Goal: Transaction & Acquisition: Purchase product/service

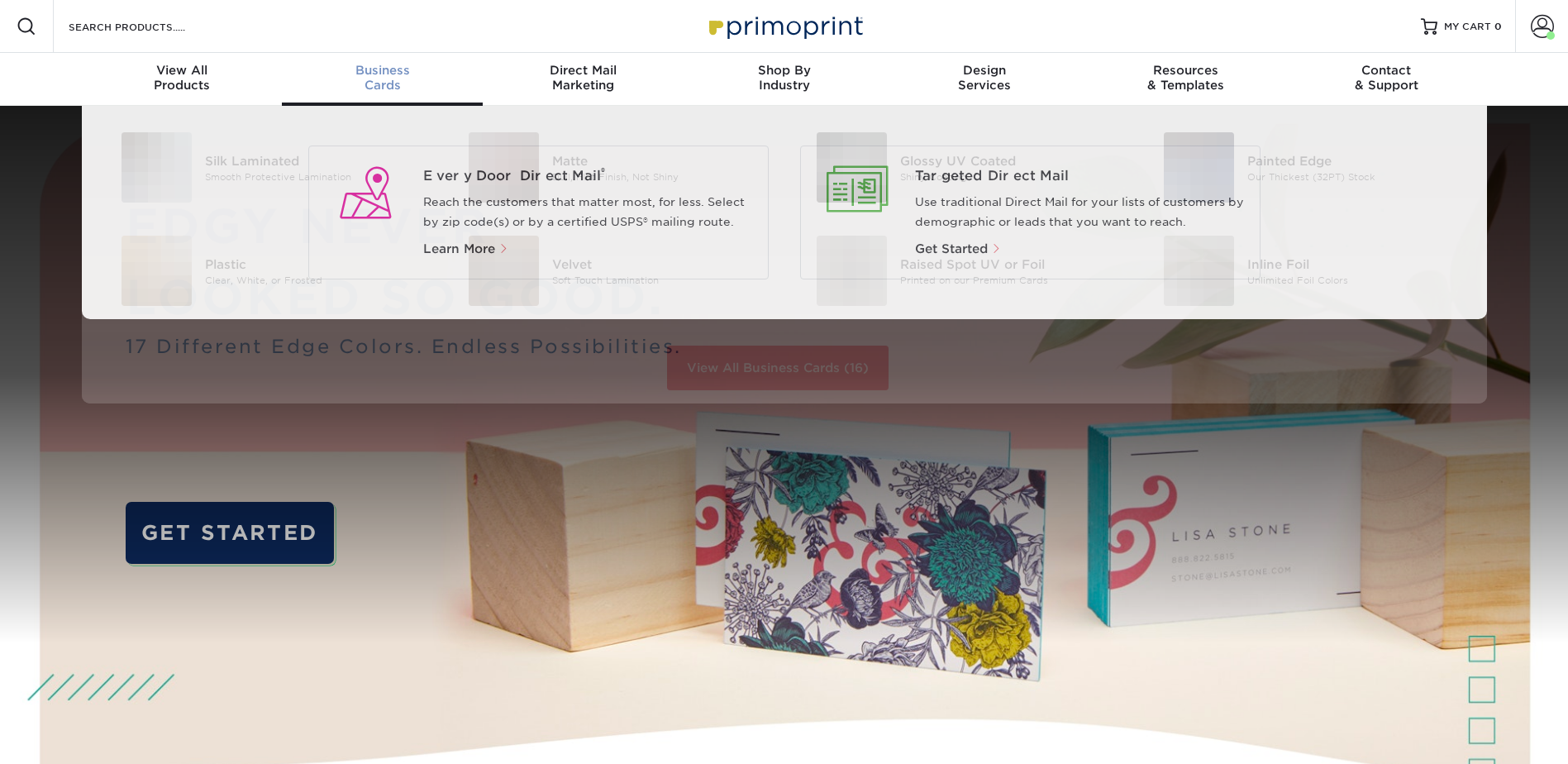
click at [373, 79] on div "Business Cards" at bounding box center [382, 78] width 201 height 30
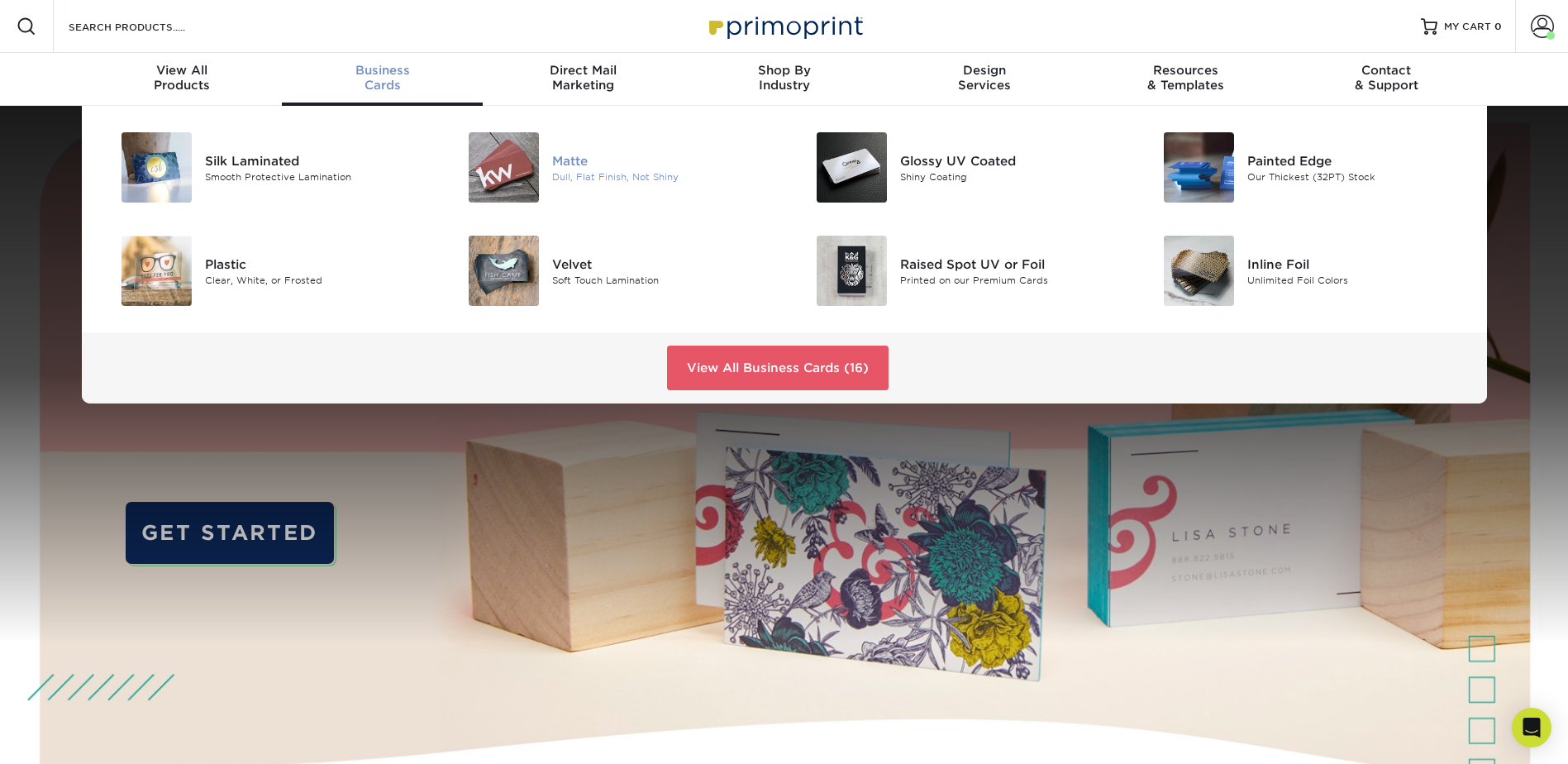
click at [509, 173] on img at bounding box center [504, 167] width 70 height 70
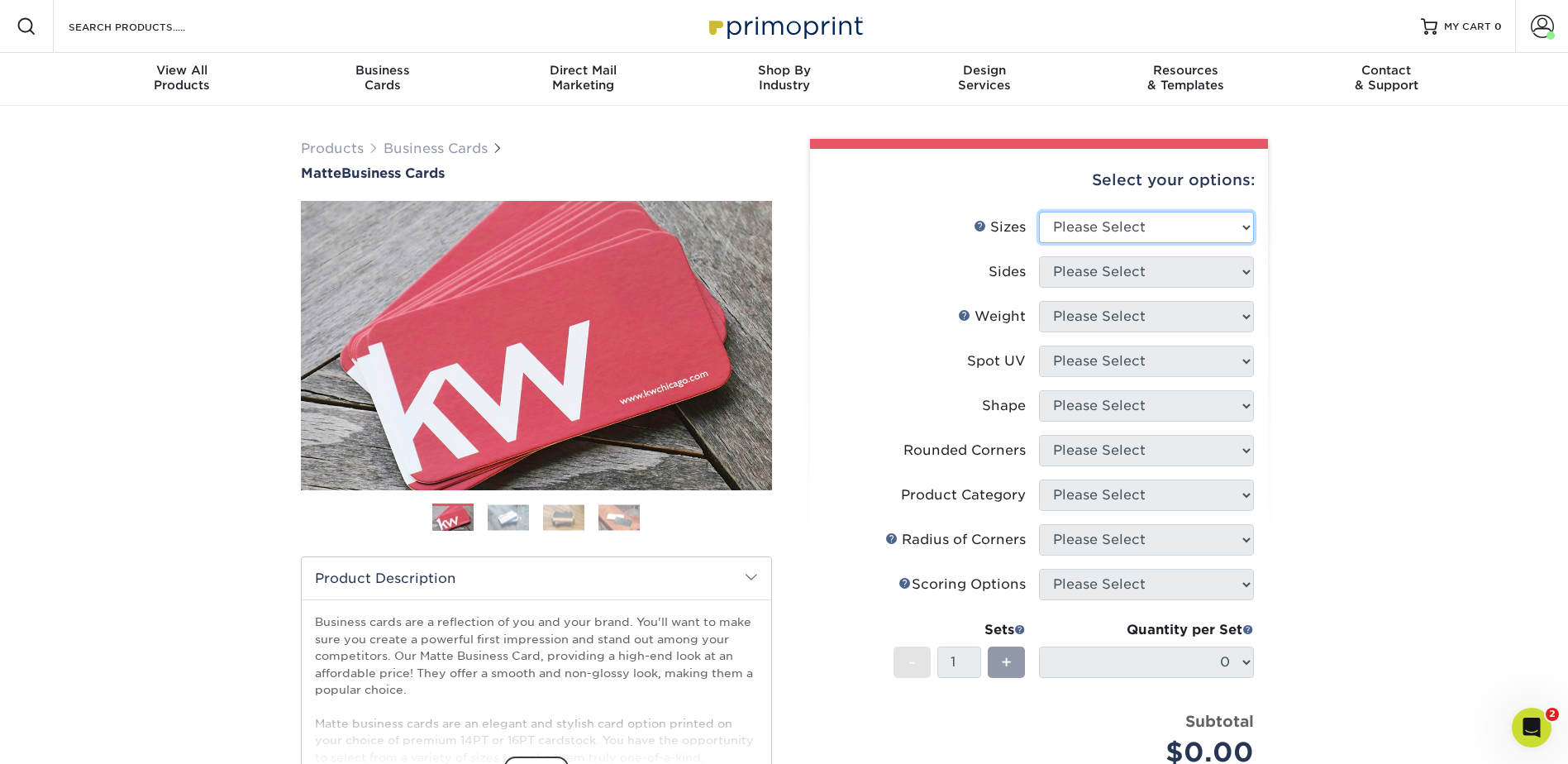
click at [1227, 227] on select "Please Select 1.5" x 3.5" - Mini 1.75" x 3.5" - Mini 2" x 2" - Square 2" x 3" -…" at bounding box center [1145, 228] width 214 height 31
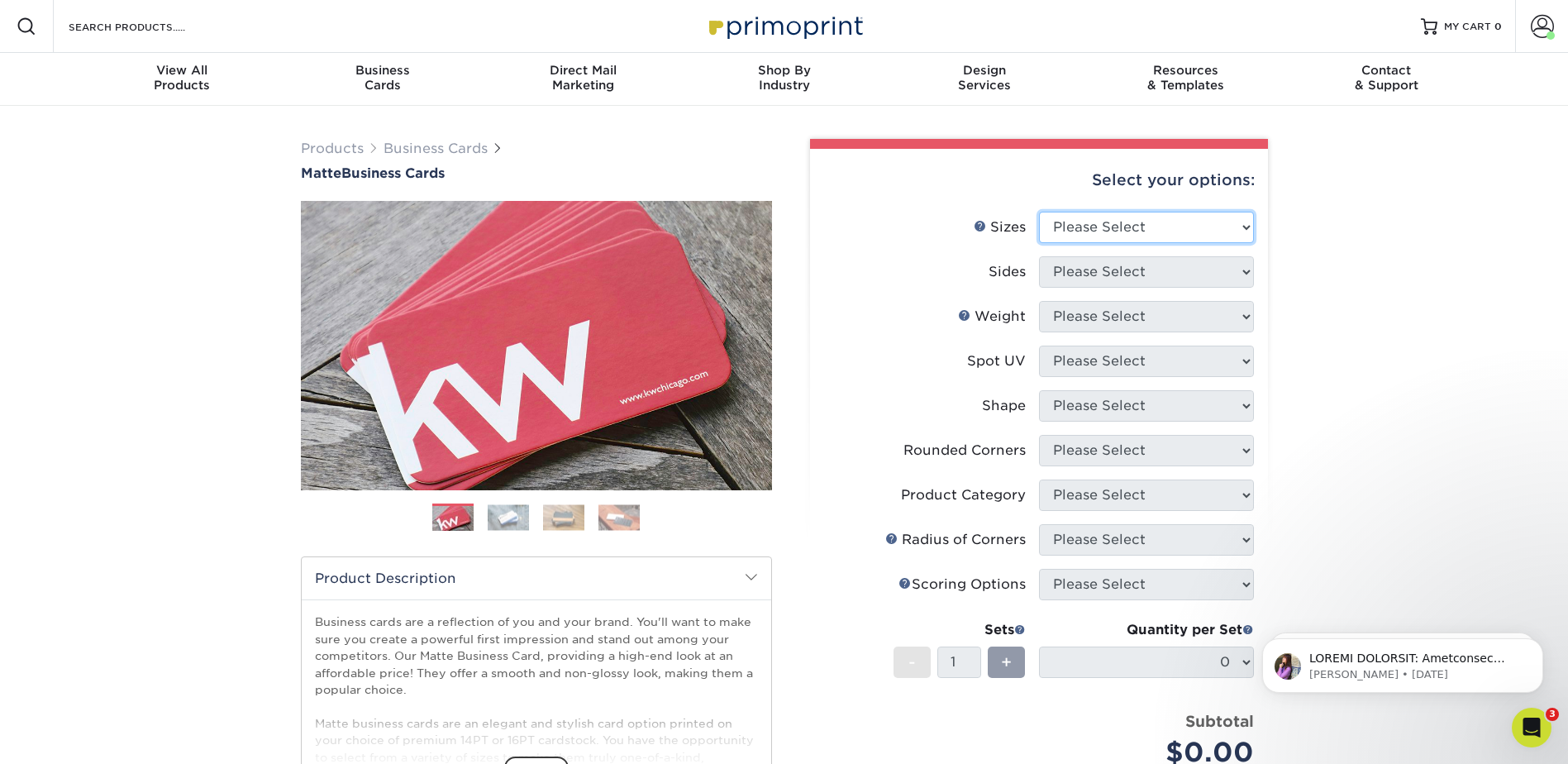
select select "2.00x3.50"
click at [1038, 212] on select "Please Select 1.5" x 3.5" - Mini 1.75" x 3.5" - Mini 2" x 2" - Square 2" x 3" -…" at bounding box center [1145, 228] width 214 height 31
click at [1152, 274] on select "Please Select Print Both Sides Print Front Only" at bounding box center [1145, 272] width 214 height 31
select select "13abbda7-1d64-4f25-8bb2-c179b224825d"
click at [1038, 256] on select "Please Select Print Both Sides Print Front Only" at bounding box center [1145, 272] width 214 height 31
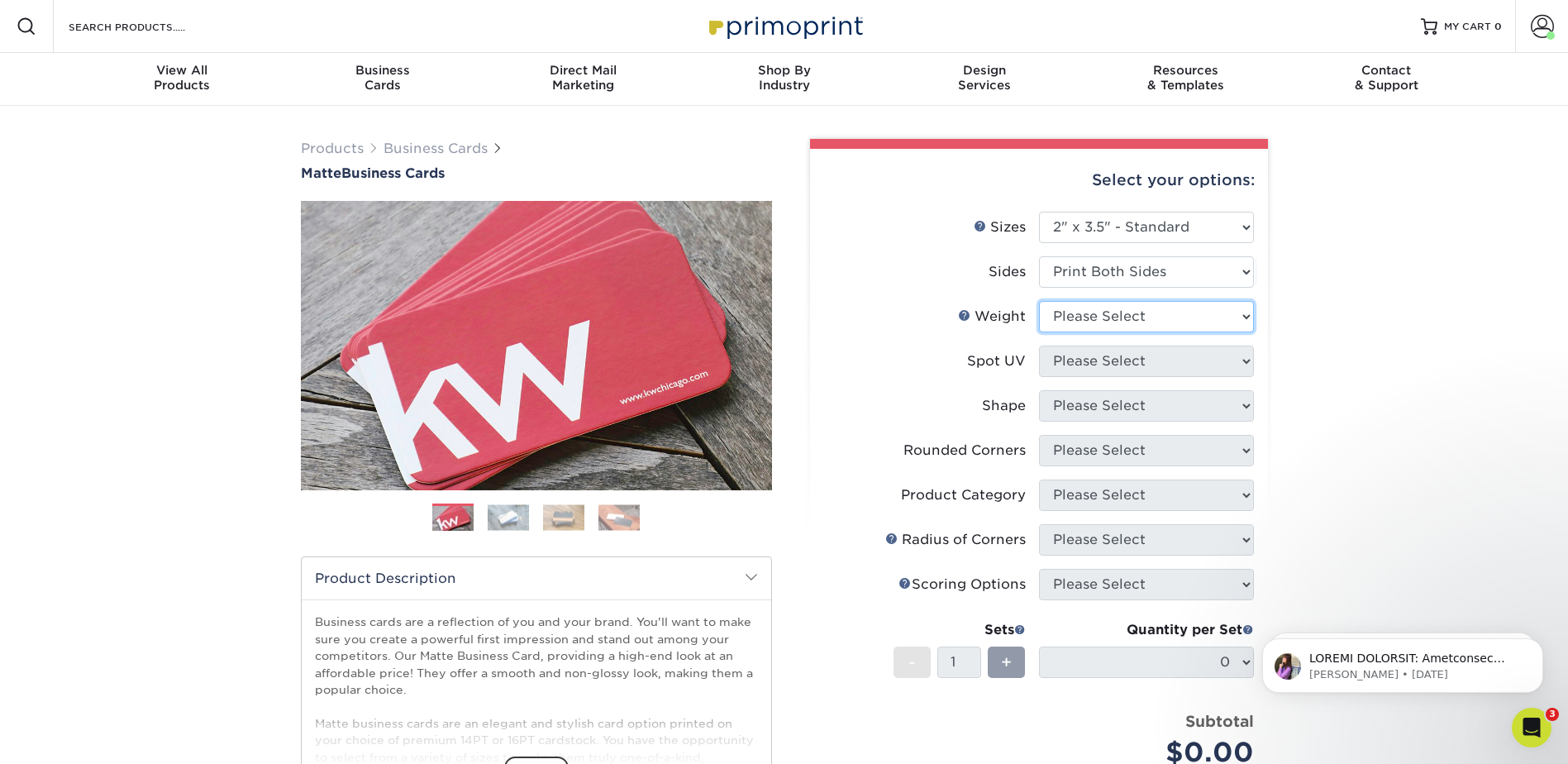
click at [1102, 308] on select "Please Select 16PT 14PT" at bounding box center [1145, 316] width 214 height 31
select select "14PT"
click at [1038, 301] on select "Please Select 16PT 14PT" at bounding box center [1145, 316] width 214 height 31
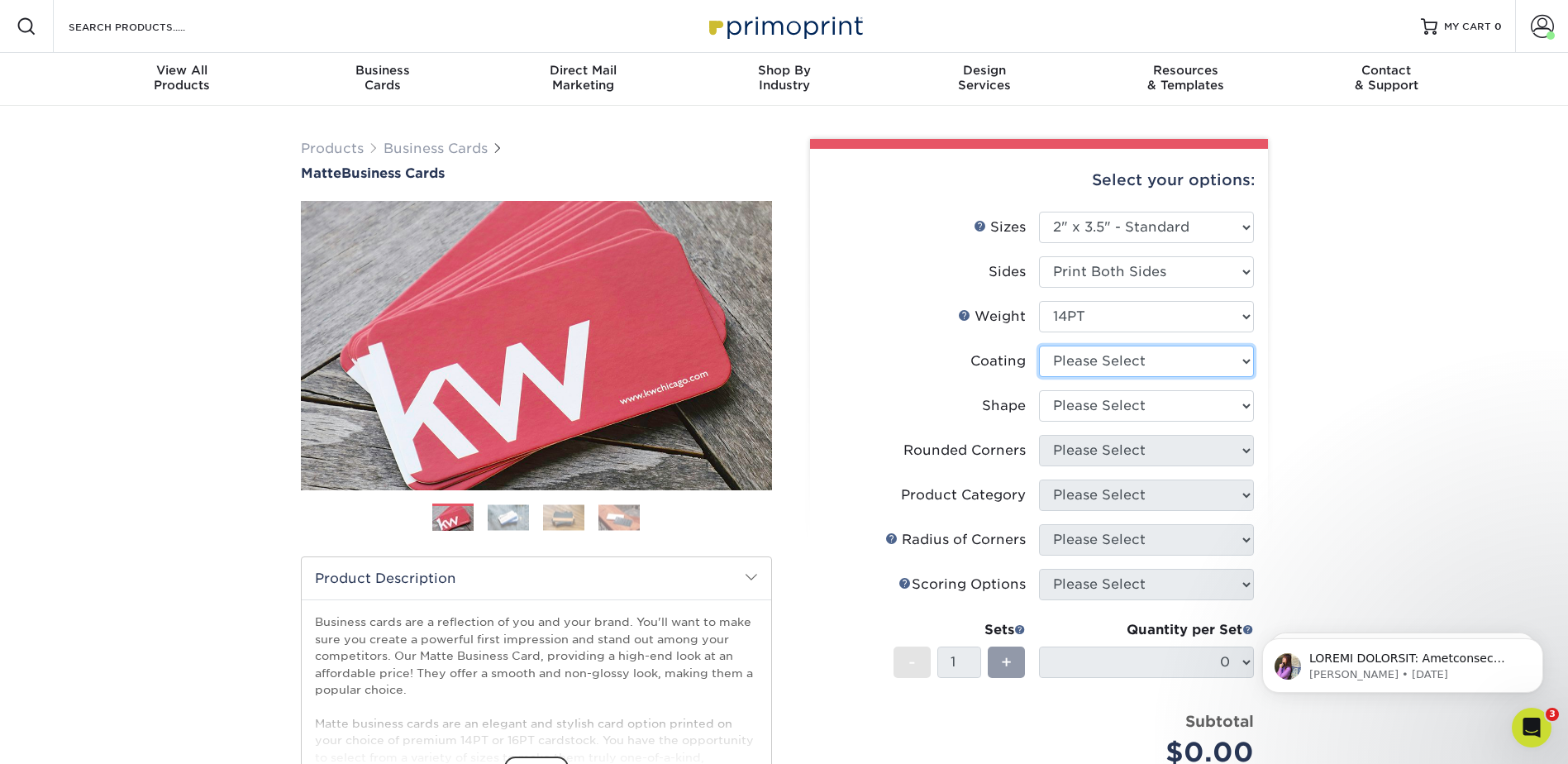
click at [1109, 365] on select at bounding box center [1145, 362] width 214 height 31
select select "121bb7b5-3b4d-429f-bd8d-bbf80e953313"
click at [1038, 346] on select at bounding box center [1145, 362] width 214 height 31
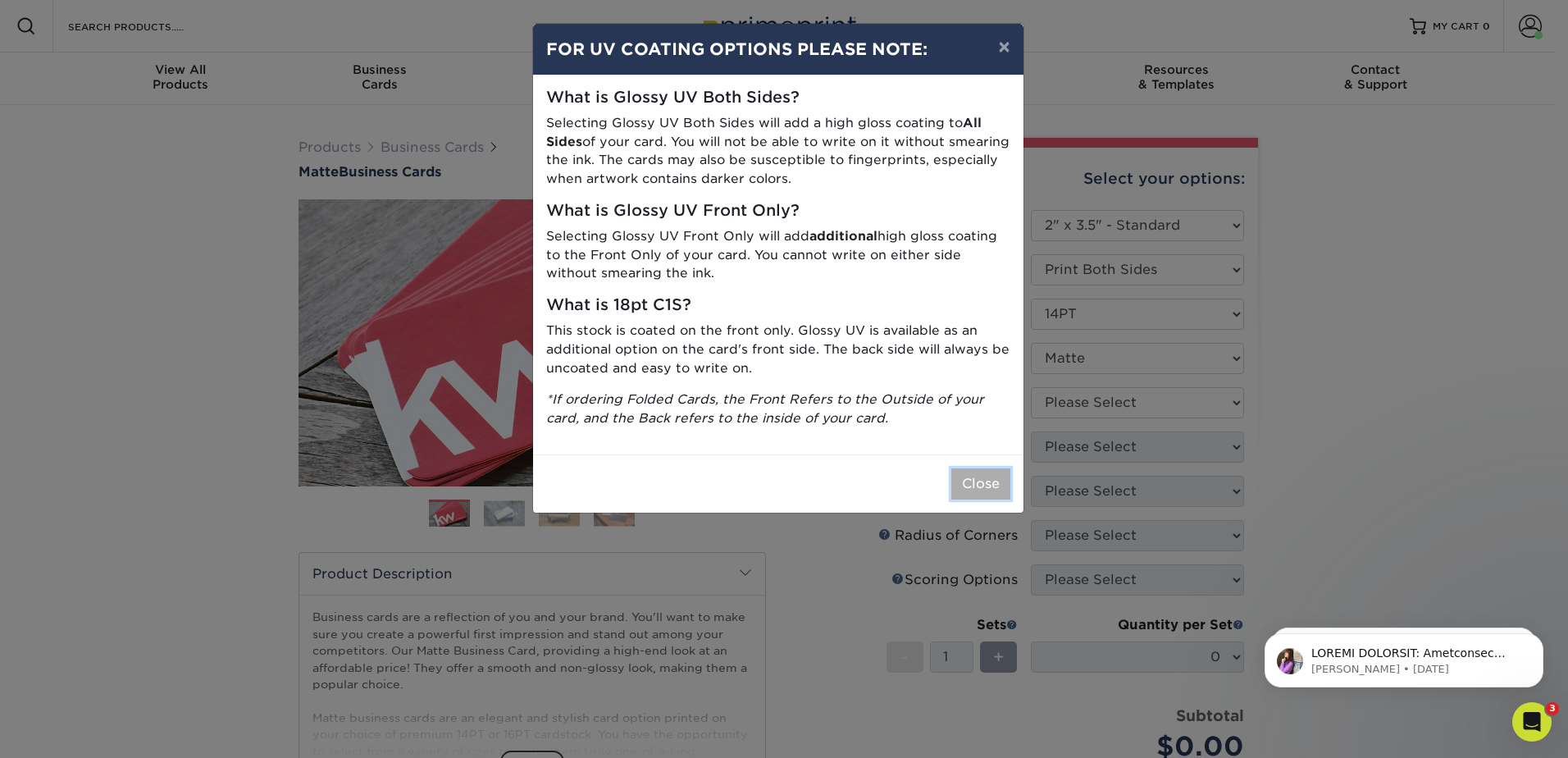
click at [968, 492] on button "Close" at bounding box center [981, 484] width 59 height 31
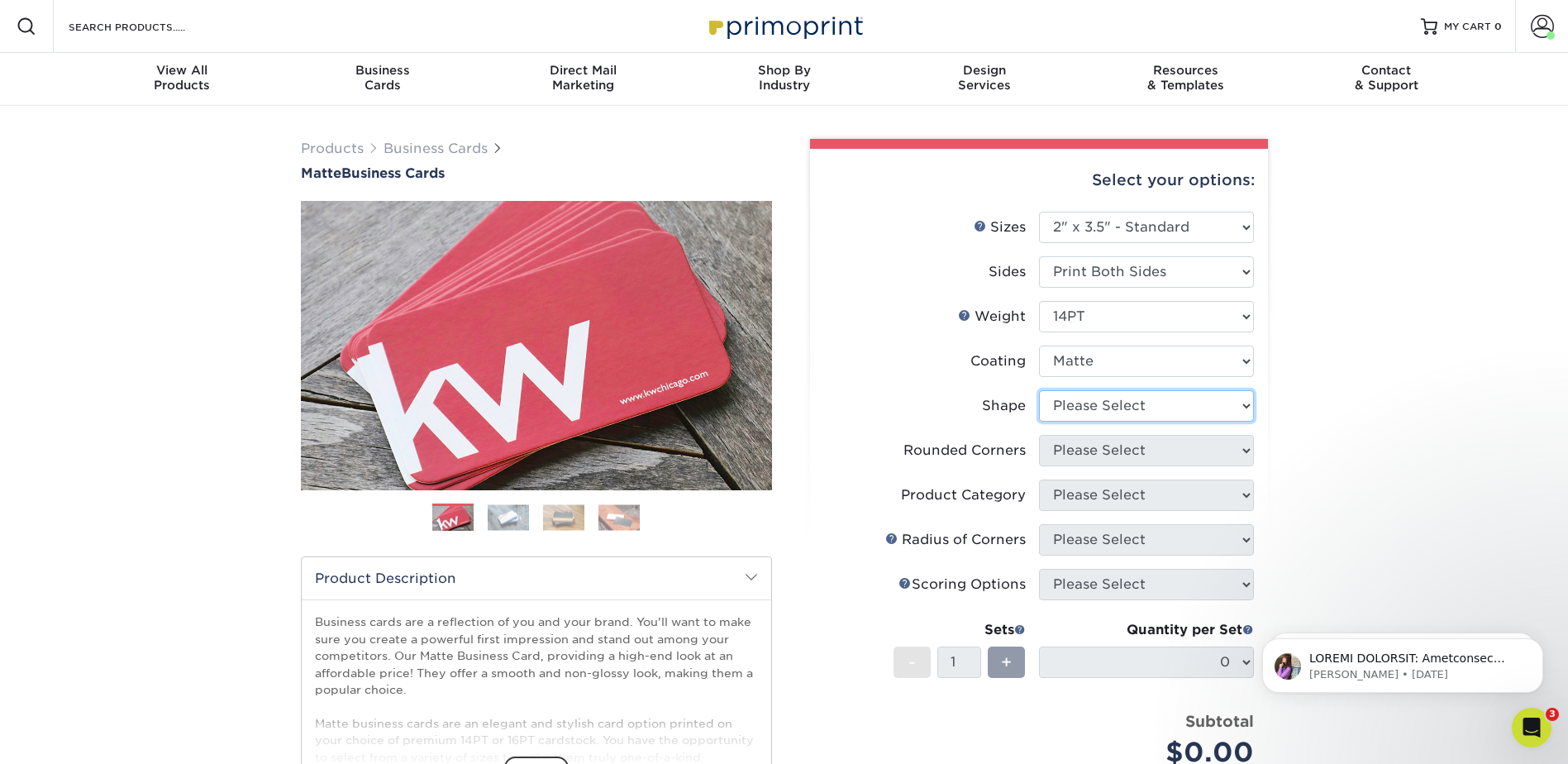
click at [1087, 402] on select "Please Select Standard" at bounding box center [1145, 406] width 214 height 31
select select "standard"
click at [1038, 390] on select "Please Select Standard" at bounding box center [1145, 406] width 214 height 31
click at [1084, 450] on select "Please Select Yes - Round 2 Corners Yes - Round 4 Corners No" at bounding box center [1145, 450] width 214 height 31
select select "0"
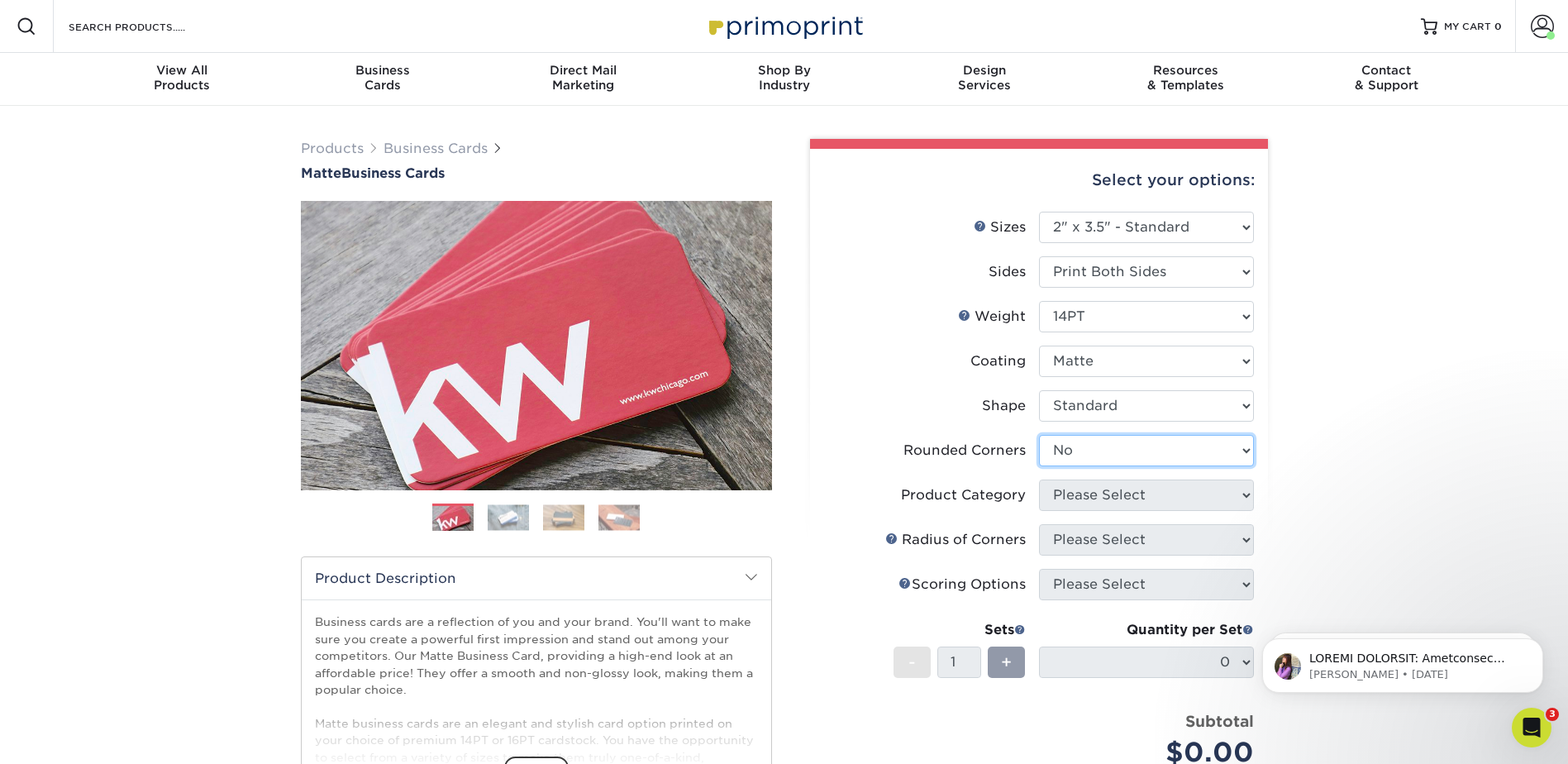
click at [1038, 435] on select "Please Select Yes - Round 2 Corners Yes - Round 4 Corners No" at bounding box center [1145, 450] width 214 height 31
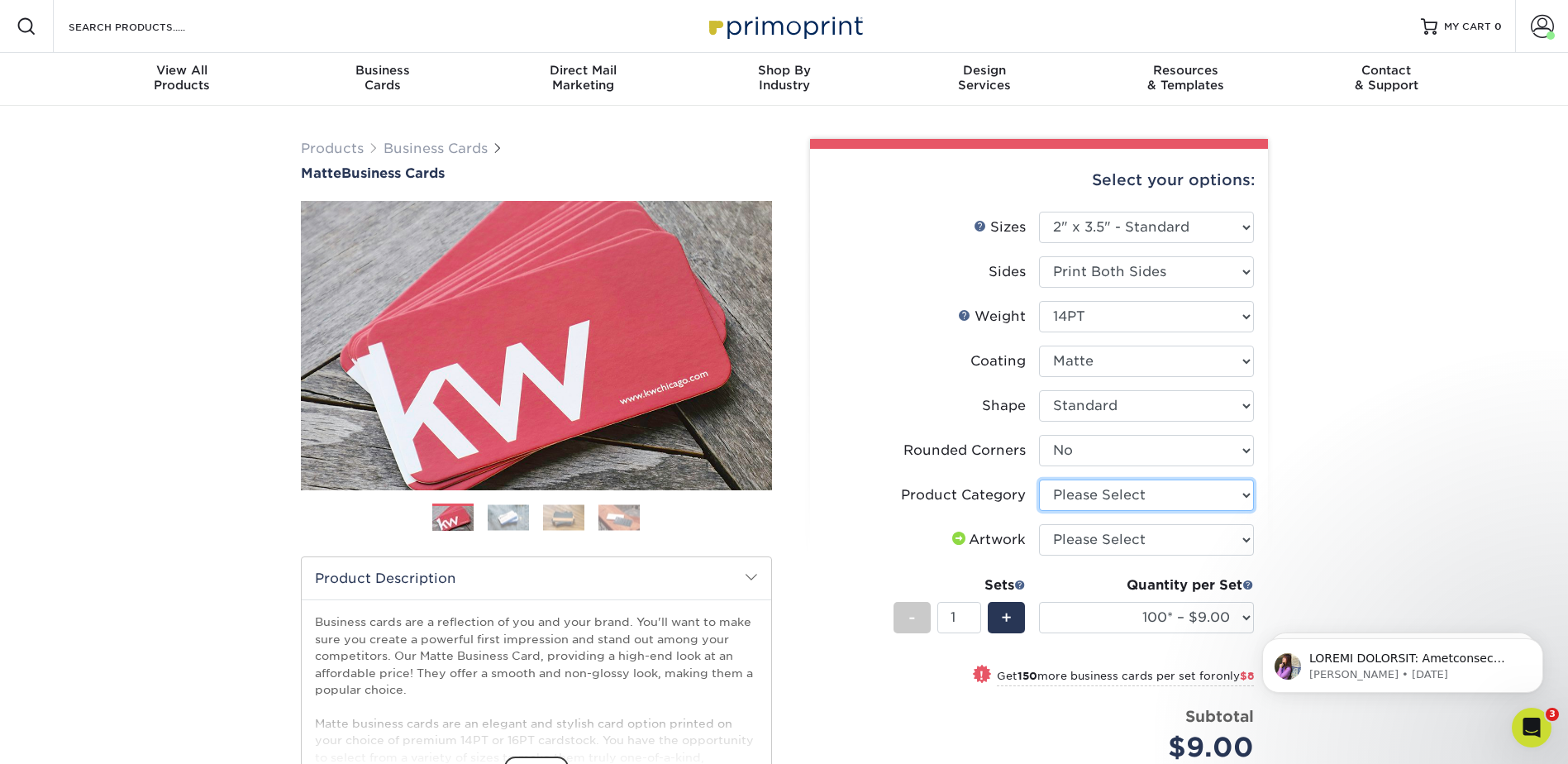
click at [1095, 499] on select "Please Select Business Cards" at bounding box center [1145, 495] width 214 height 31
select select "3b5148f1-0588-4f88-a218-97bcfdce65c1"
click at [1038, 479] on select "Please Select Business Cards" at bounding box center [1145, 495] width 214 height 31
click at [1091, 548] on select "Please Select I will upload files I need a design - $100" at bounding box center [1145, 540] width 214 height 31
select select "upload"
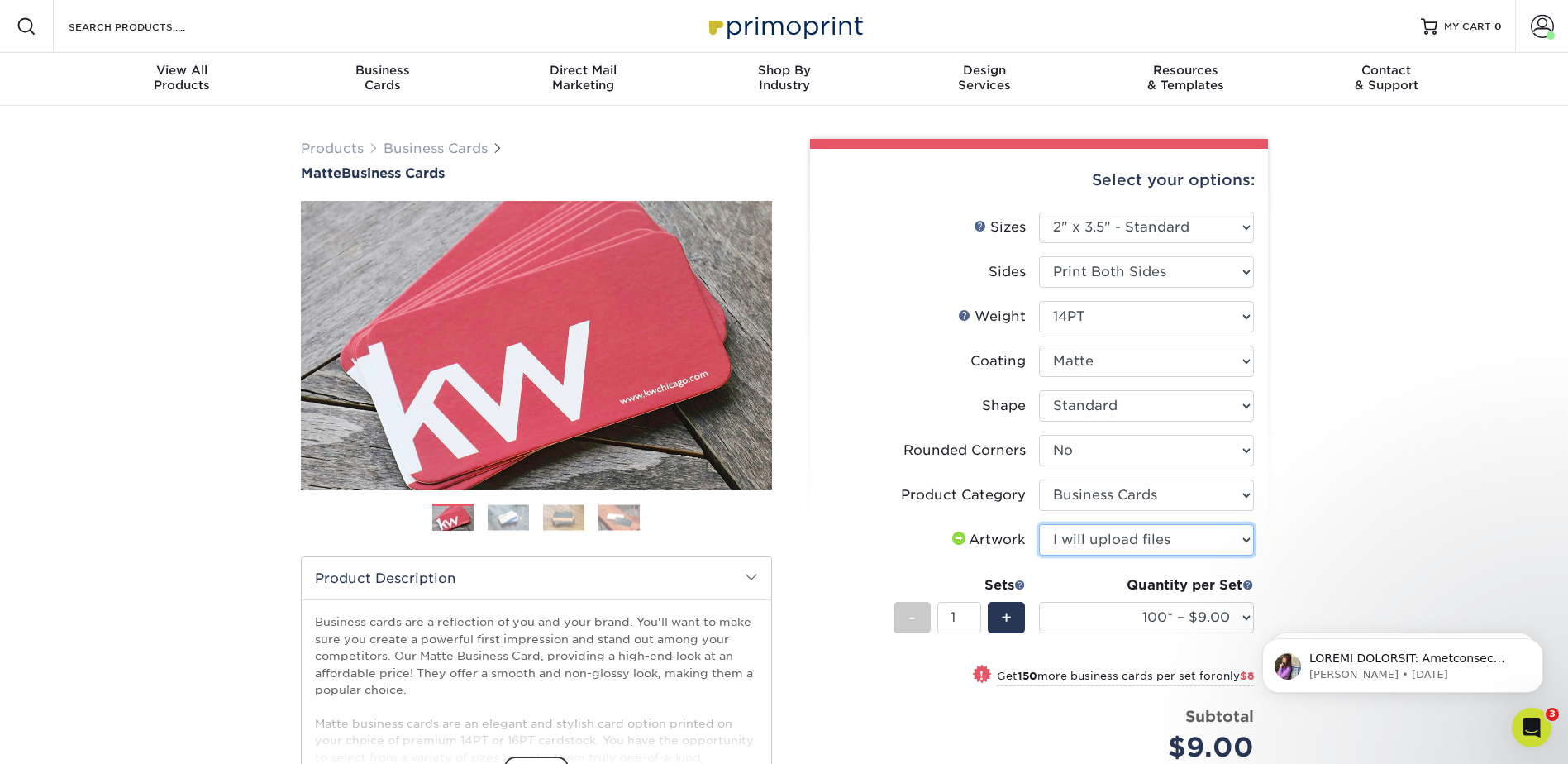
click at [1038, 524] on select "Please Select I will upload files I need a design - $100" at bounding box center [1145, 540] width 214 height 31
drag, startPoint x: 0, startPoint y: 18, endPoint x: 1243, endPoint y: 619, distance: 1380.7
click at [1243, 619] on select "100* – $9.00 250* – $17.00 500 – $33.00 1000 – $42.00 2500 – $75.00 5000 – $143…" at bounding box center [1145, 618] width 214 height 31
select select "500 – $33.00"
click at [1038, 602] on select "100* – $9.00 250* – $17.00 500 – $33.00 1000 – $42.00 2500 – $75.00 5000 – $143…" at bounding box center [1145, 618] width 214 height 31
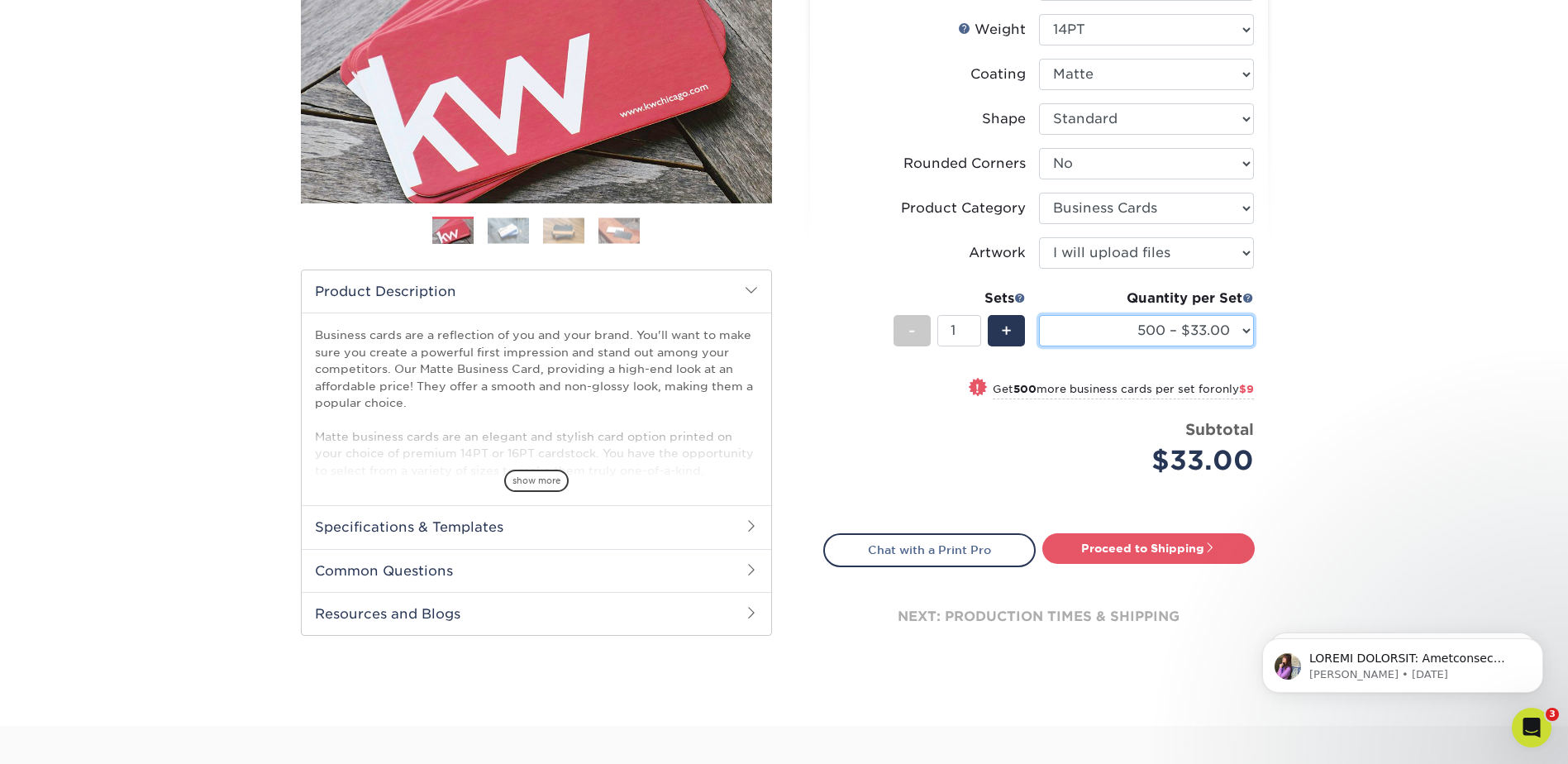
scroll to position [331, 0]
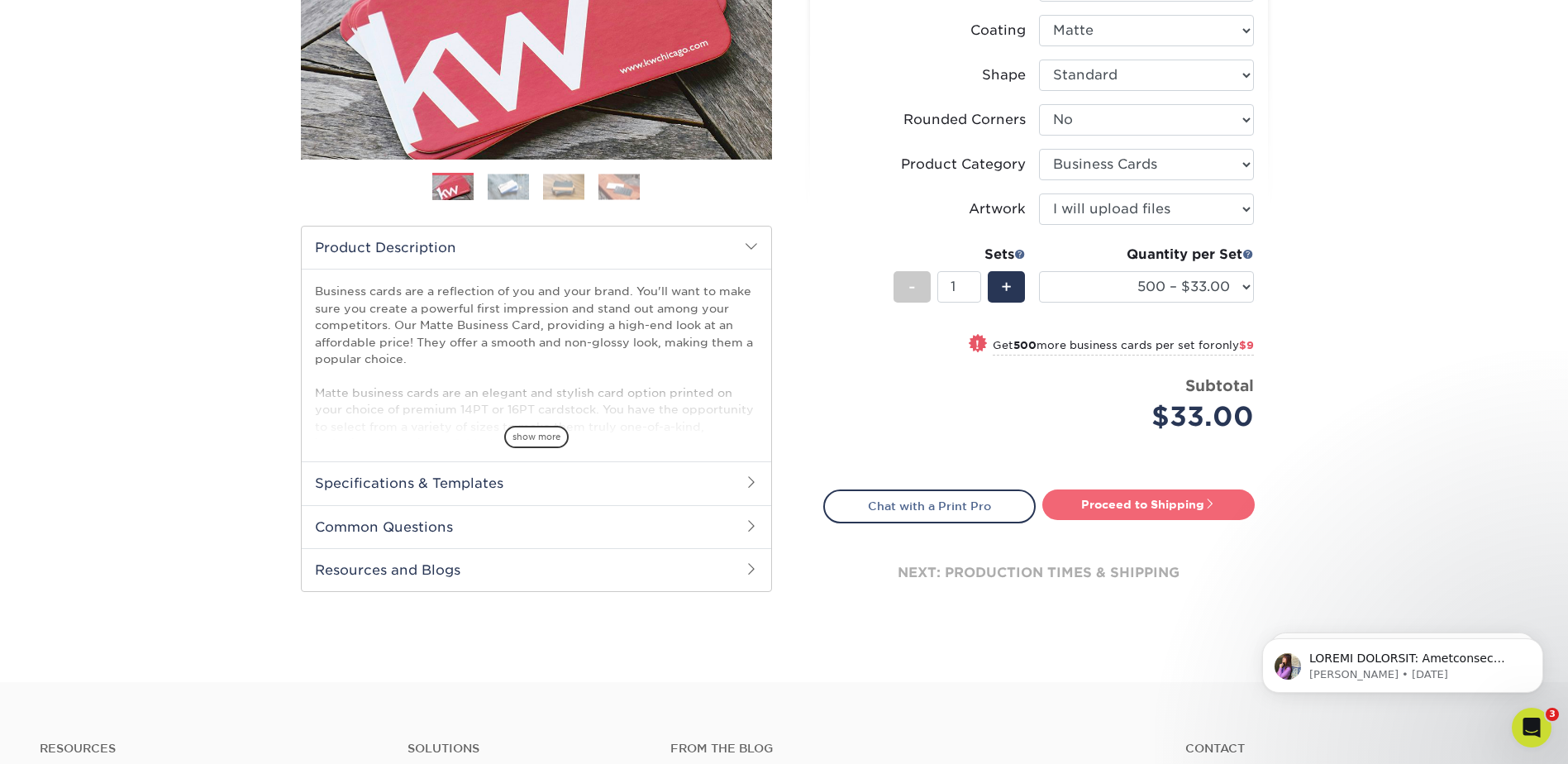
click at [1129, 509] on link "Proceed to Shipping" at bounding box center [1148, 504] width 213 height 30
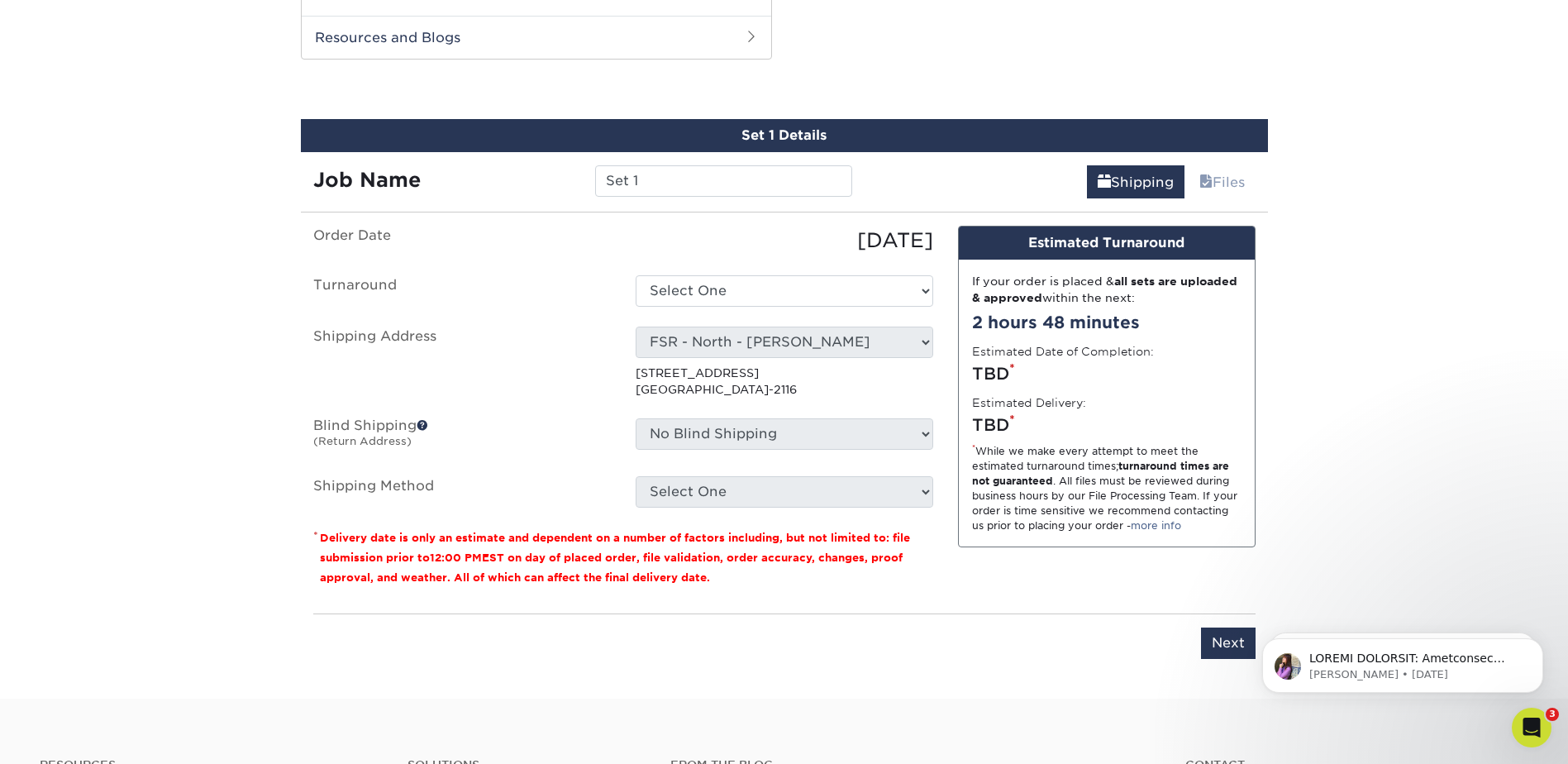
scroll to position [866, 0]
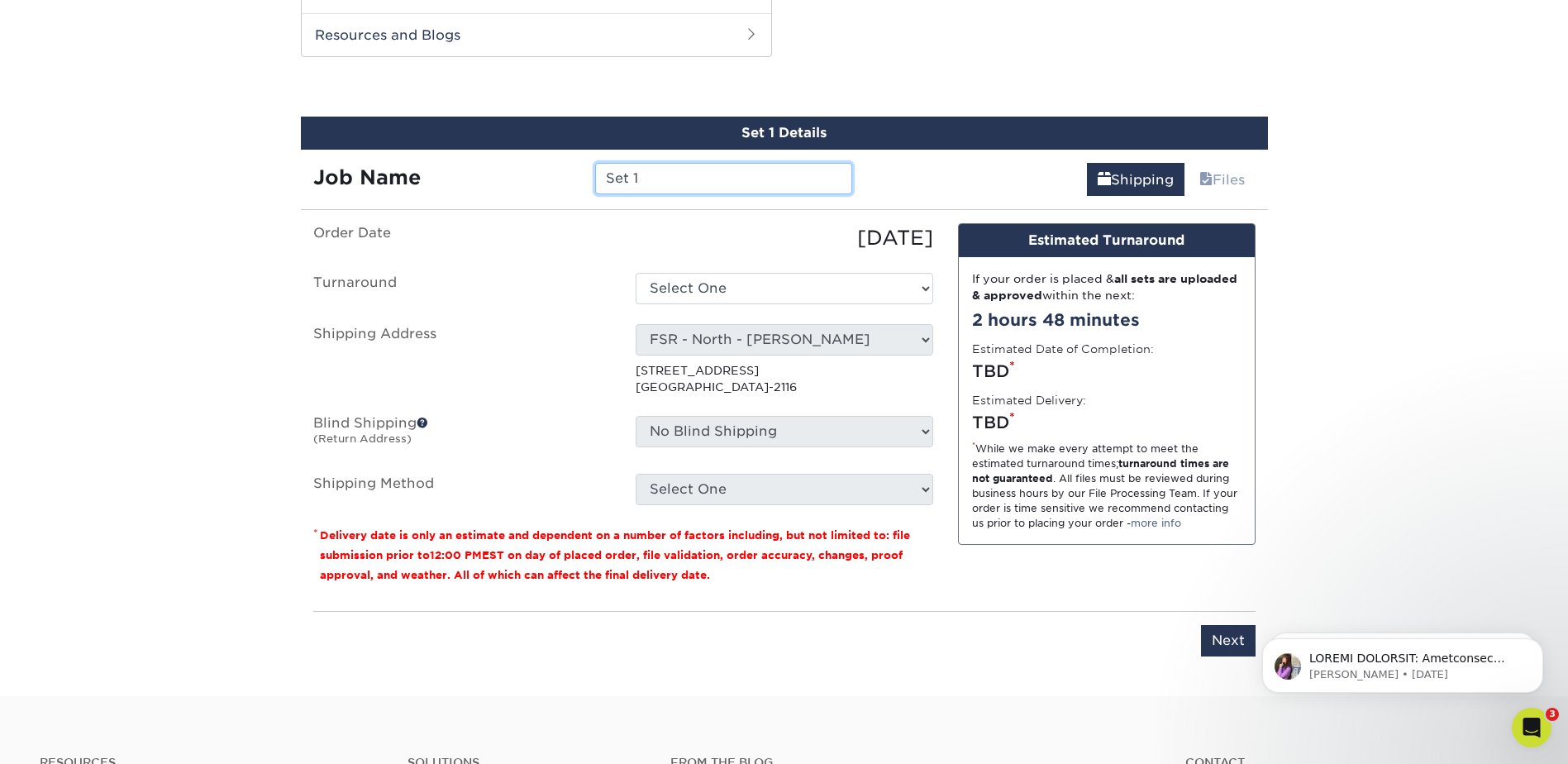
click at [659, 179] on input "Set 1" at bounding box center [724, 179] width 257 height 31
drag, startPoint x: 651, startPoint y: 178, endPoint x: 586, endPoint y: 168, distance: 65.8
click at [586, 168] on div "Set 1" at bounding box center [723, 179] width 282 height 31
type input "Breanna VonBank"
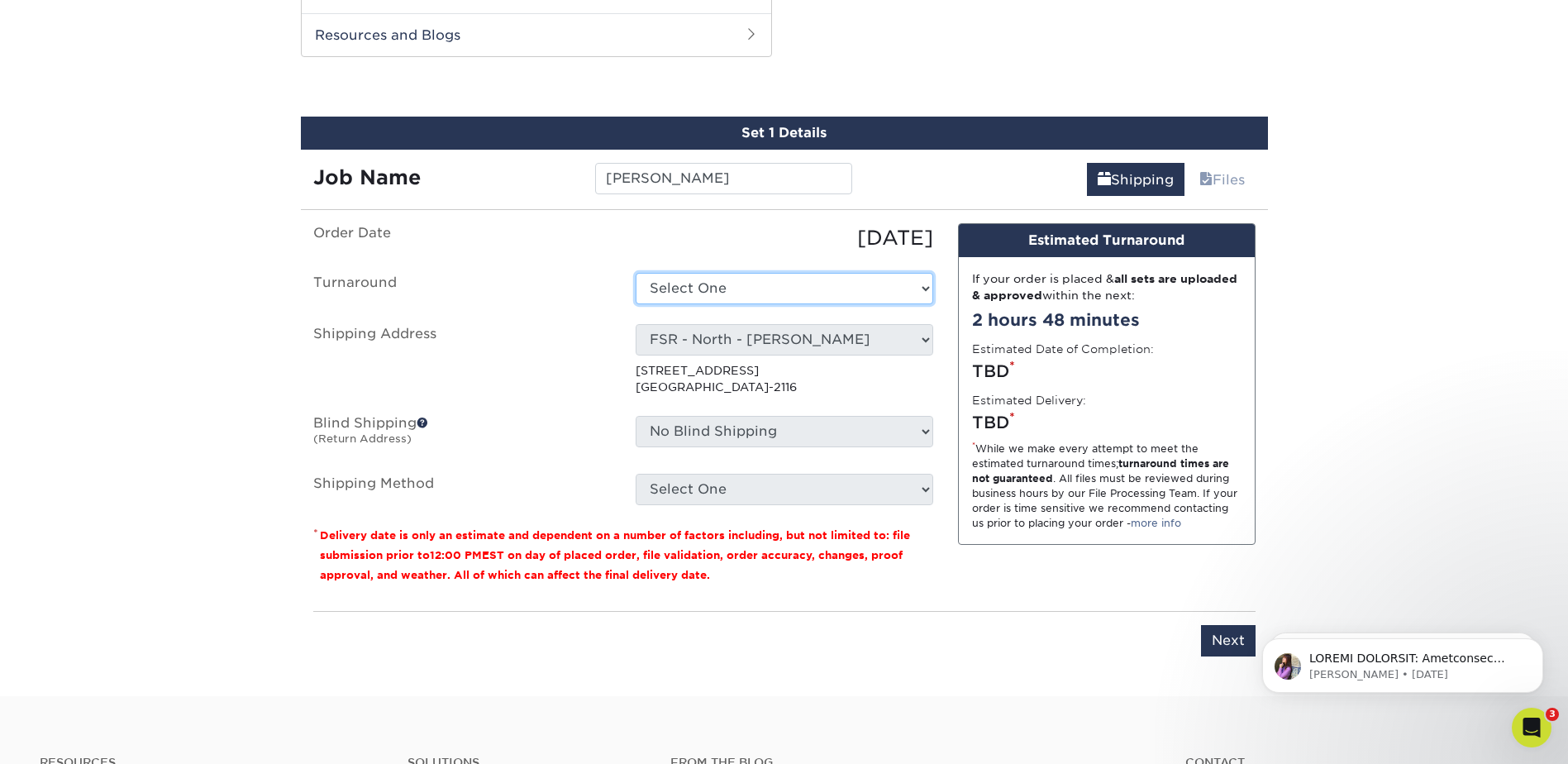
click at [793, 290] on select "Select One 2-4 Business Days 2 Day Next Business Day" at bounding box center [784, 289] width 298 height 31
select select "4593e6bc-33d2-4cf1-a66b-d77e9d82a3cc"
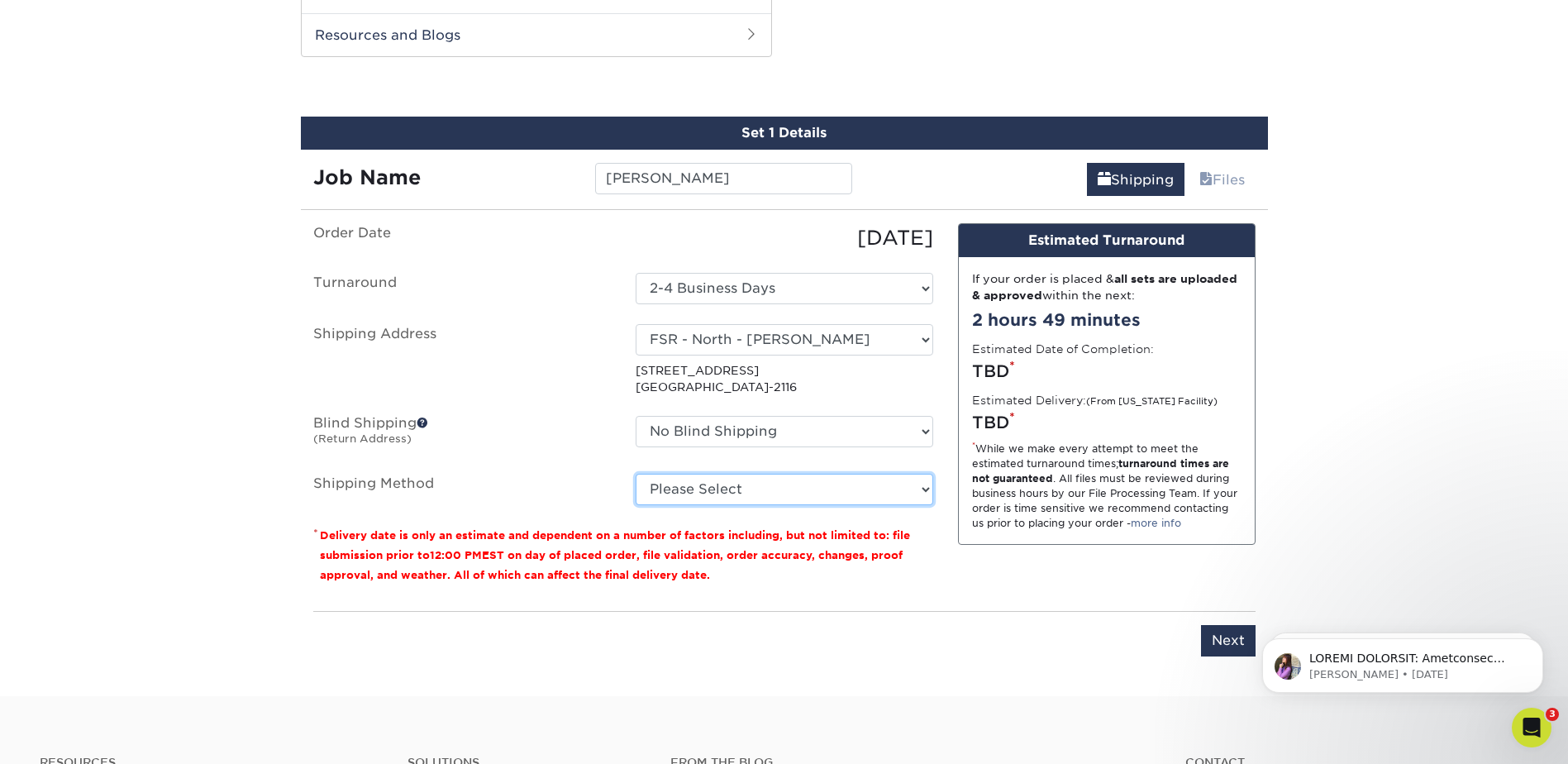
click at [692, 493] on select "Please Select Ground Shipping (+$8.96) 3 Day Shipping Service (+$15.34) 2 Day A…" at bounding box center [784, 489] width 298 height 31
select select "03"
click at [635, 474] on select "Please Select Ground Shipping (+$8.96) 3 Day Shipping Service (+$15.34) 2 Day A…" at bounding box center [784, 489] width 298 height 31
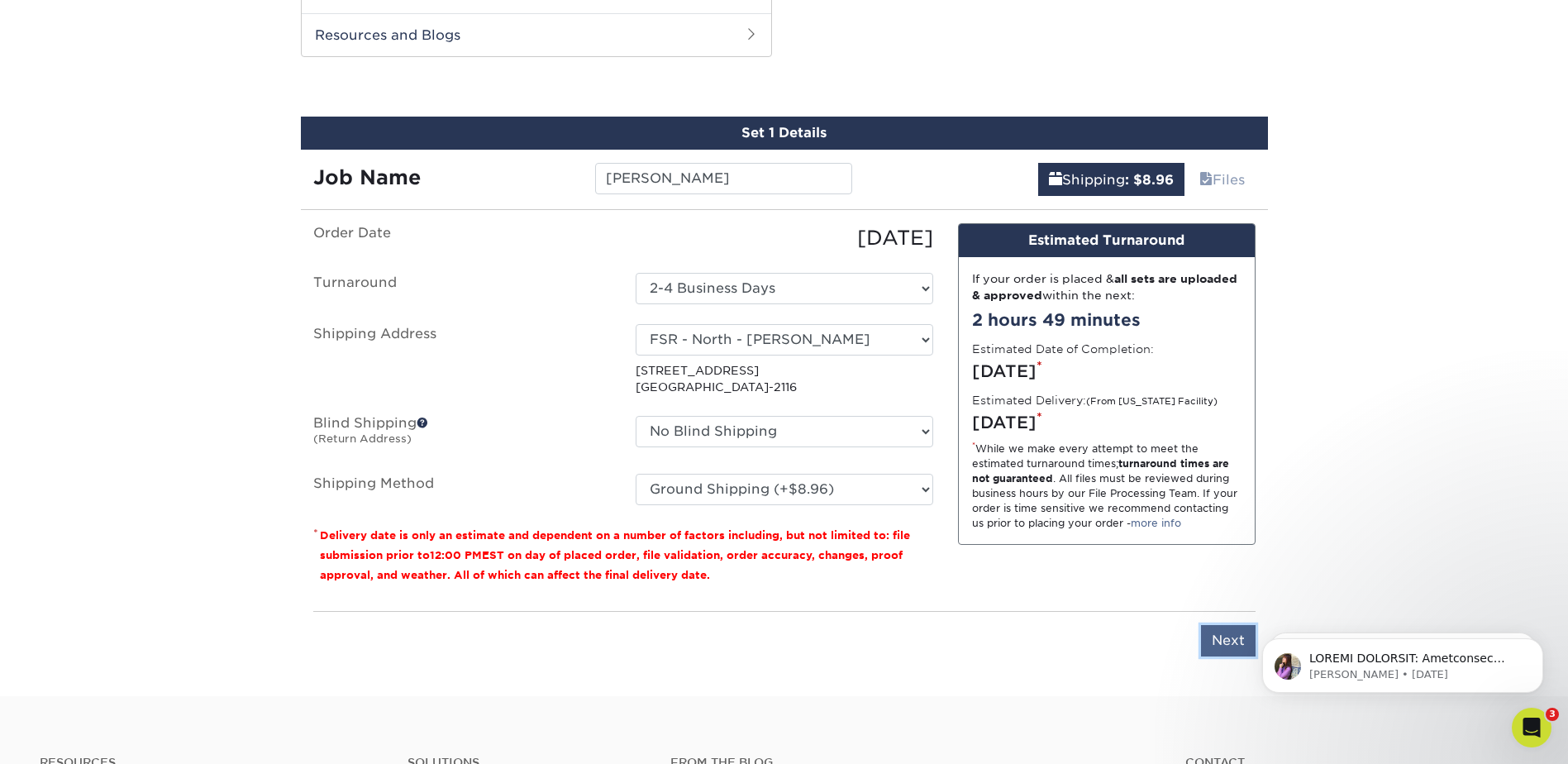
click at [1223, 644] on input "Next" at bounding box center [1228, 641] width 55 height 31
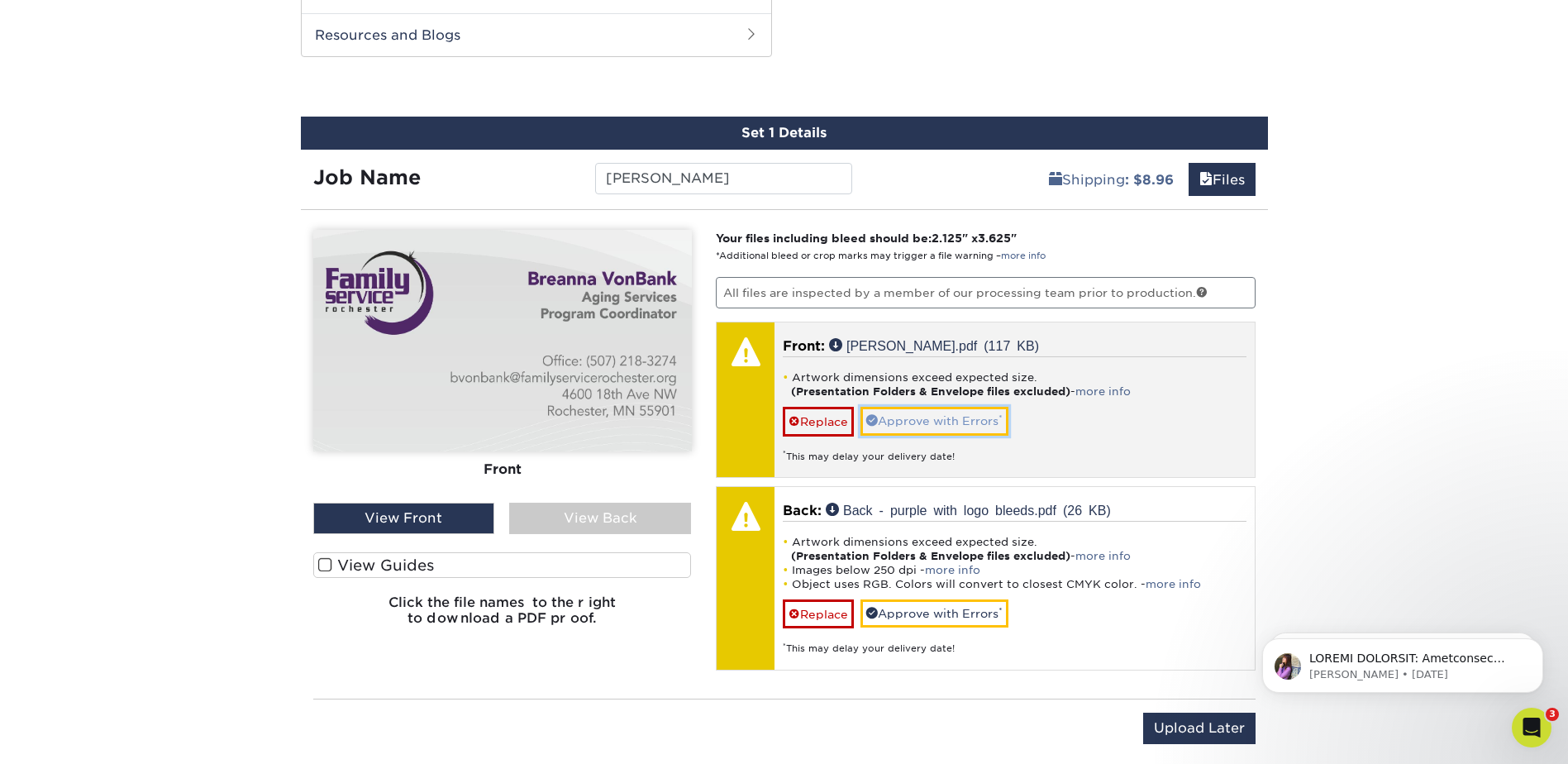
click at [936, 419] on link "Approve with Errors *" at bounding box center [934, 421] width 148 height 28
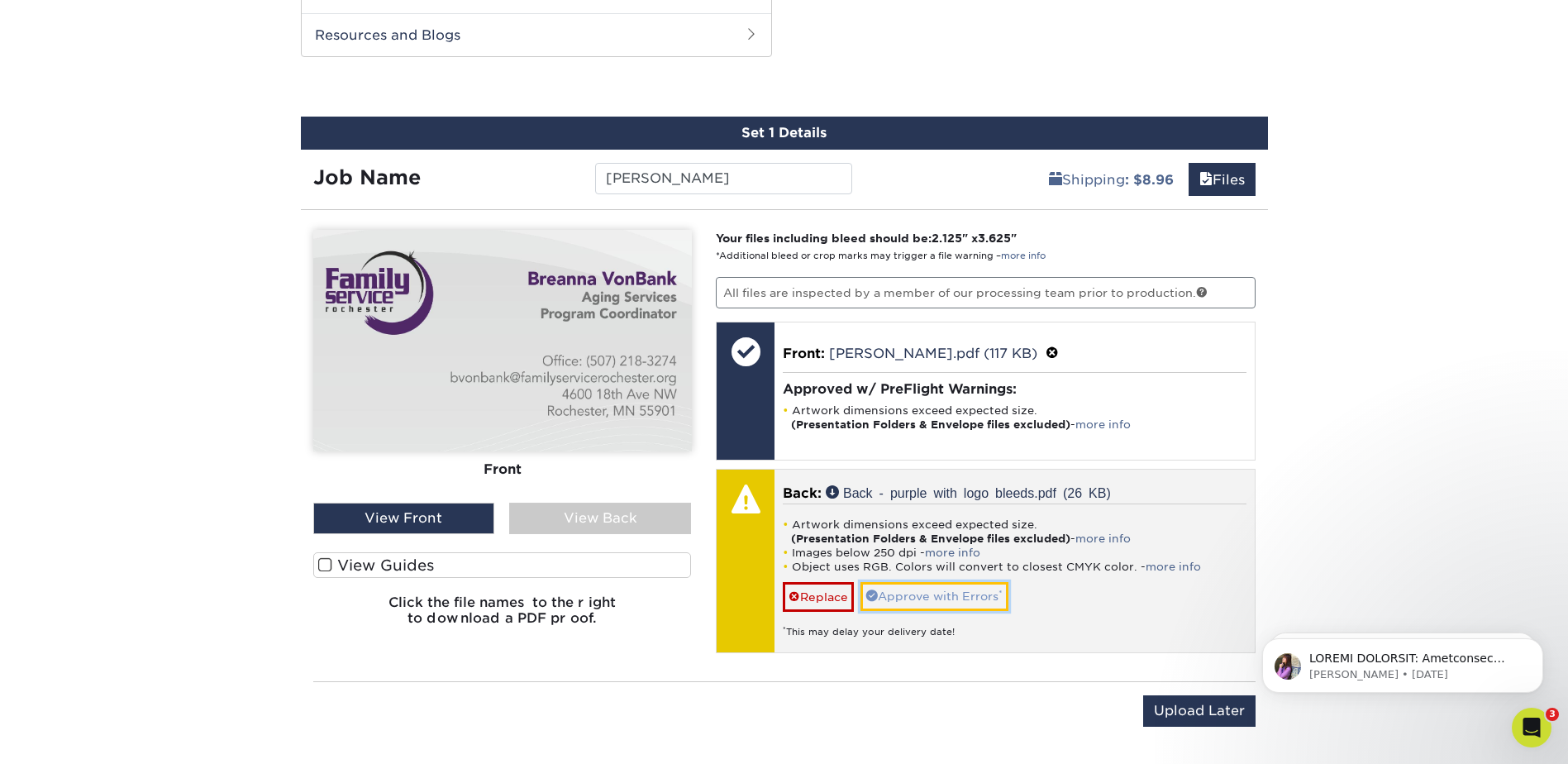
click at [935, 596] on link "Approve with Errors *" at bounding box center [934, 596] width 148 height 28
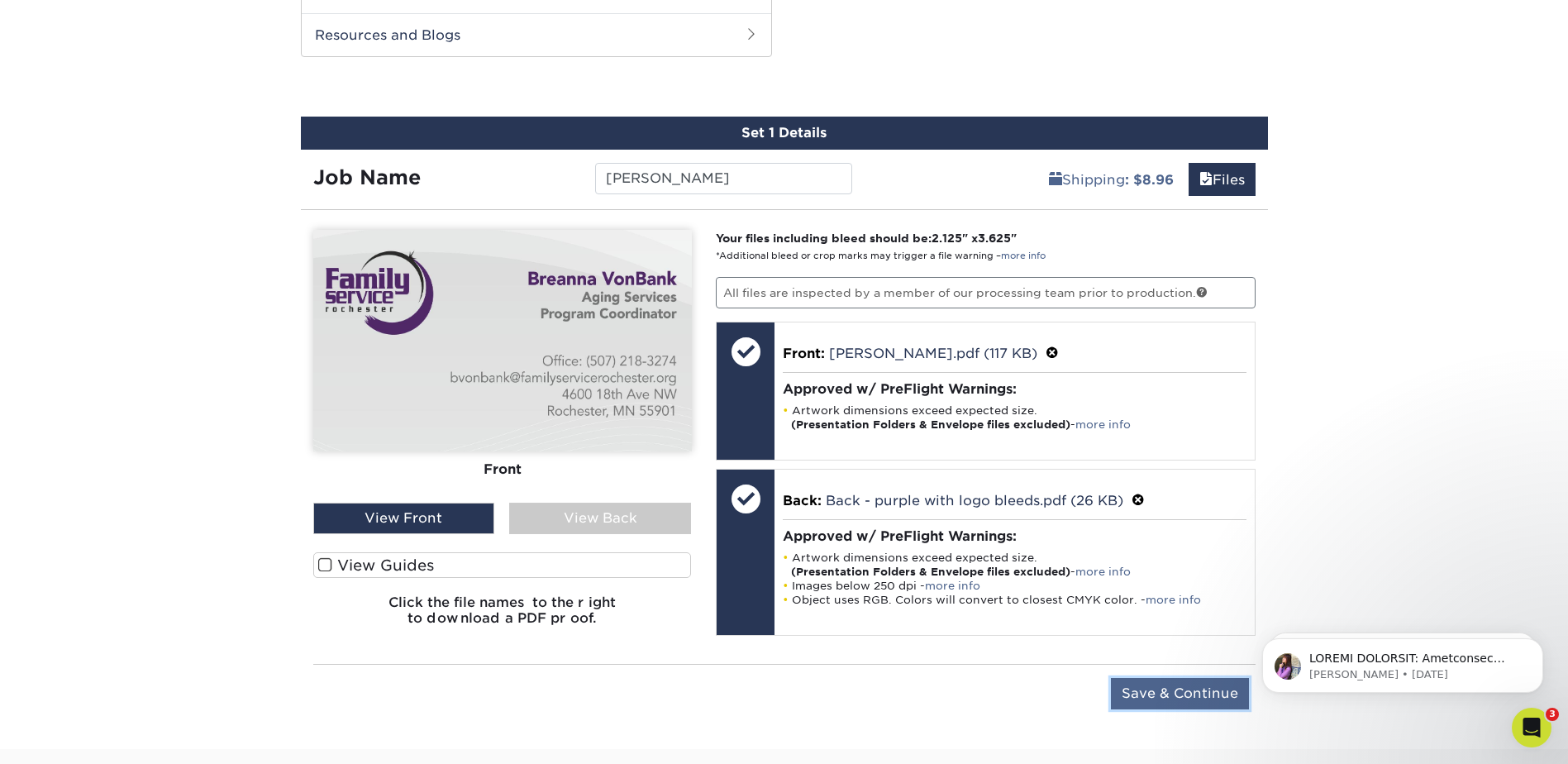
click at [1196, 700] on input "Save & Continue" at bounding box center [1179, 694] width 138 height 31
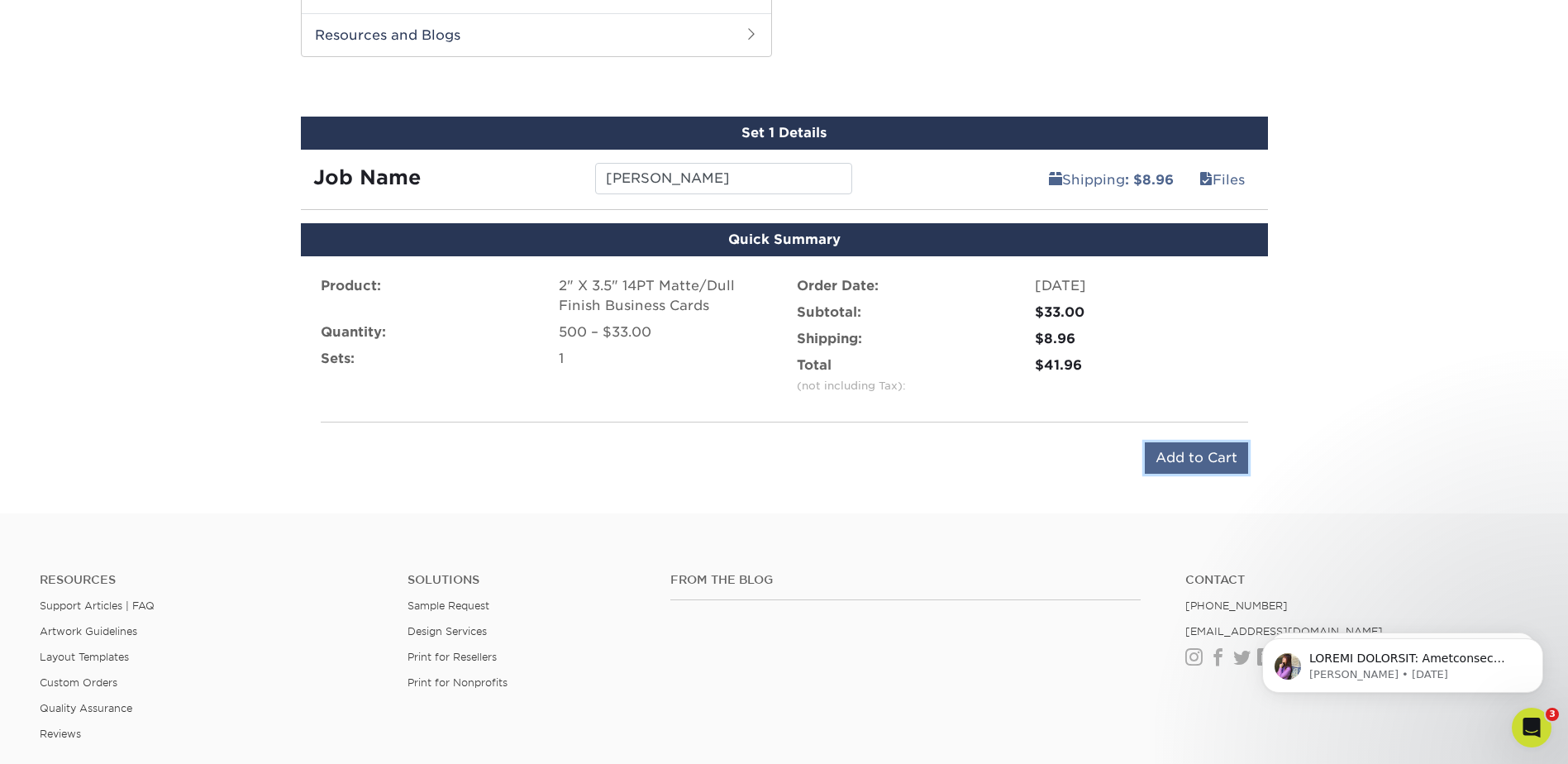
click at [1159, 458] on input "Add to Cart" at bounding box center [1196, 458] width 104 height 31
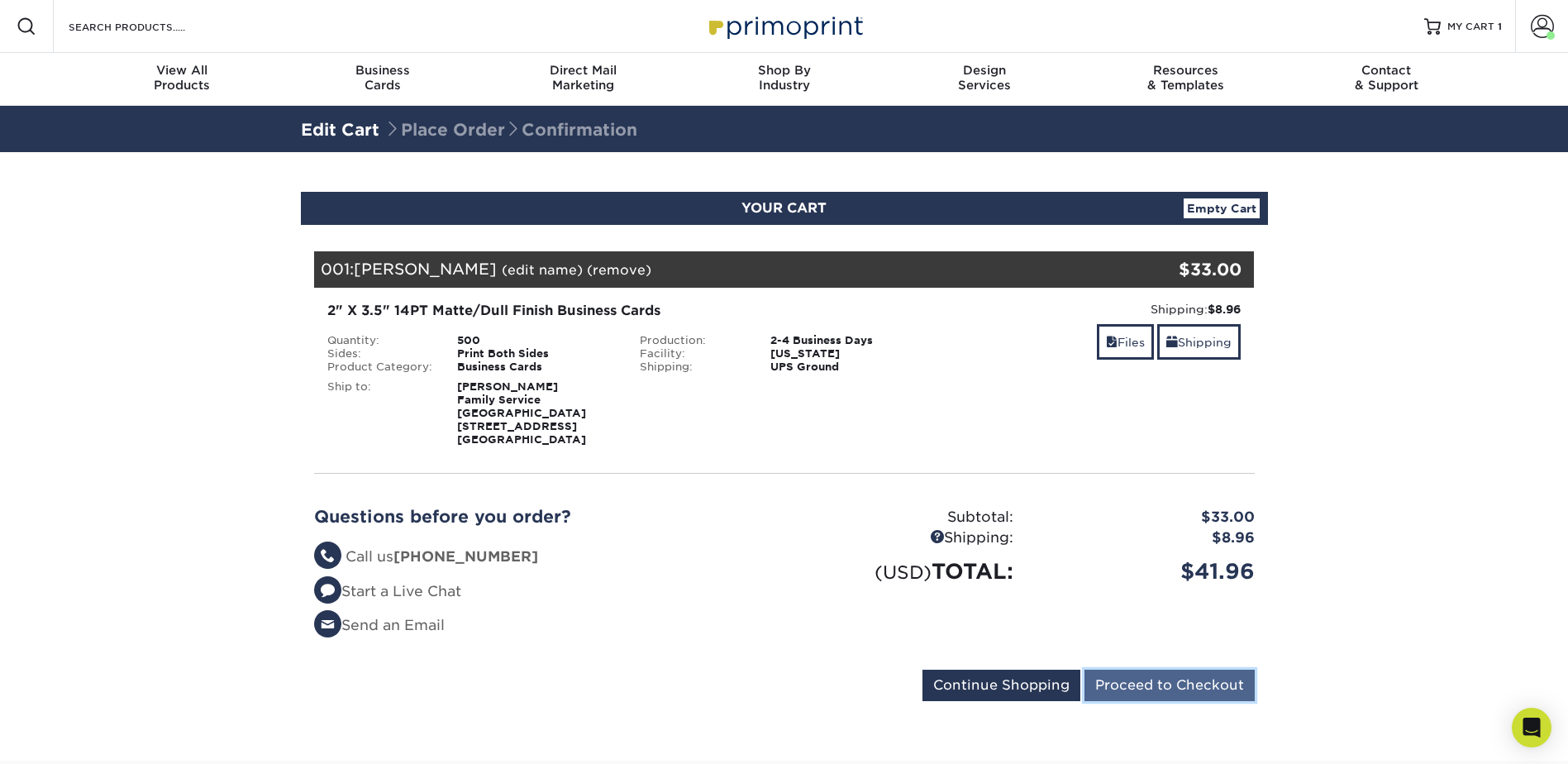
click at [1160, 674] on input "Proceed to Checkout" at bounding box center [1170, 685] width 170 height 31
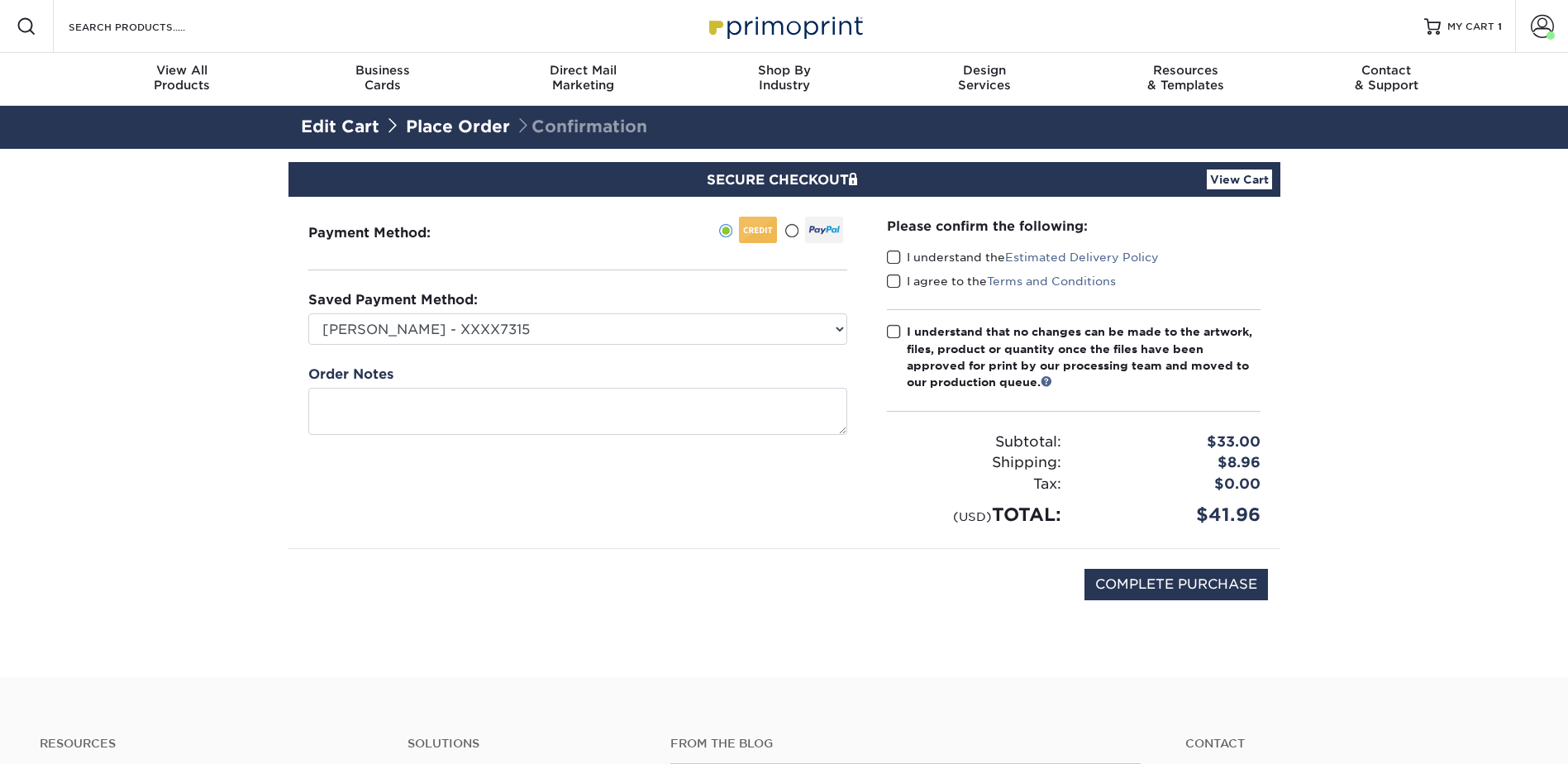
click at [891, 257] on span at bounding box center [893, 257] width 14 height 16
click at [0, 0] on input "I understand the Estimated Delivery Policy" at bounding box center [0, 0] width 0 height 0
click at [894, 283] on span at bounding box center [893, 281] width 14 height 16
click at [0, 0] on input "I agree to the Terms and Conditions" at bounding box center [0, 0] width 0 height 0
click at [893, 329] on span at bounding box center [893, 331] width 14 height 16
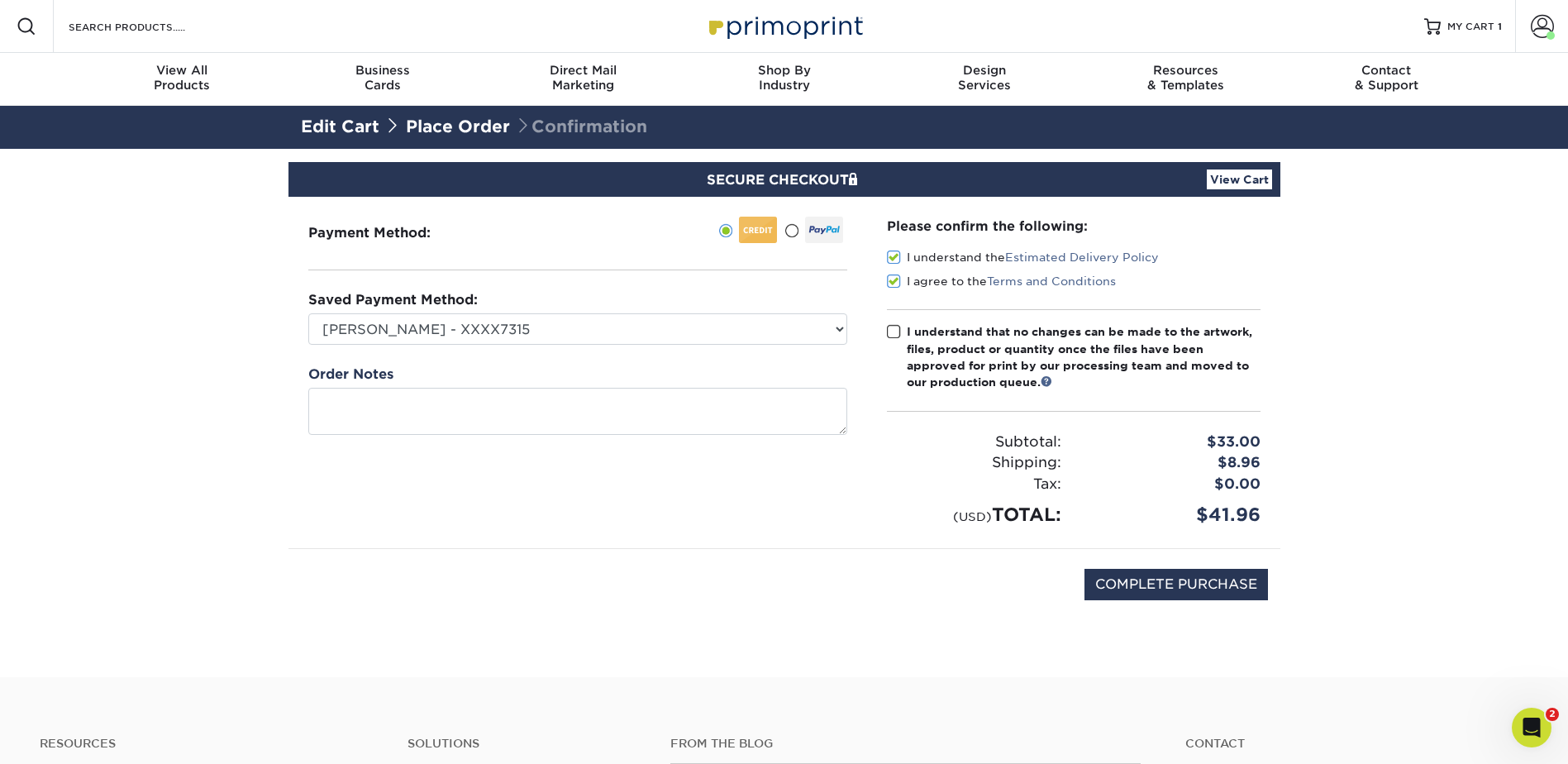
click at [0, 0] on input "I understand that no changes can be made to the artwork, files, product or quan…" at bounding box center [0, 0] width 0 height 0
click at [1221, 587] on input "COMPLETE PURCHASE" at bounding box center [1176, 585] width 183 height 31
type input "PROCESSING, PLEASE WAIT..."
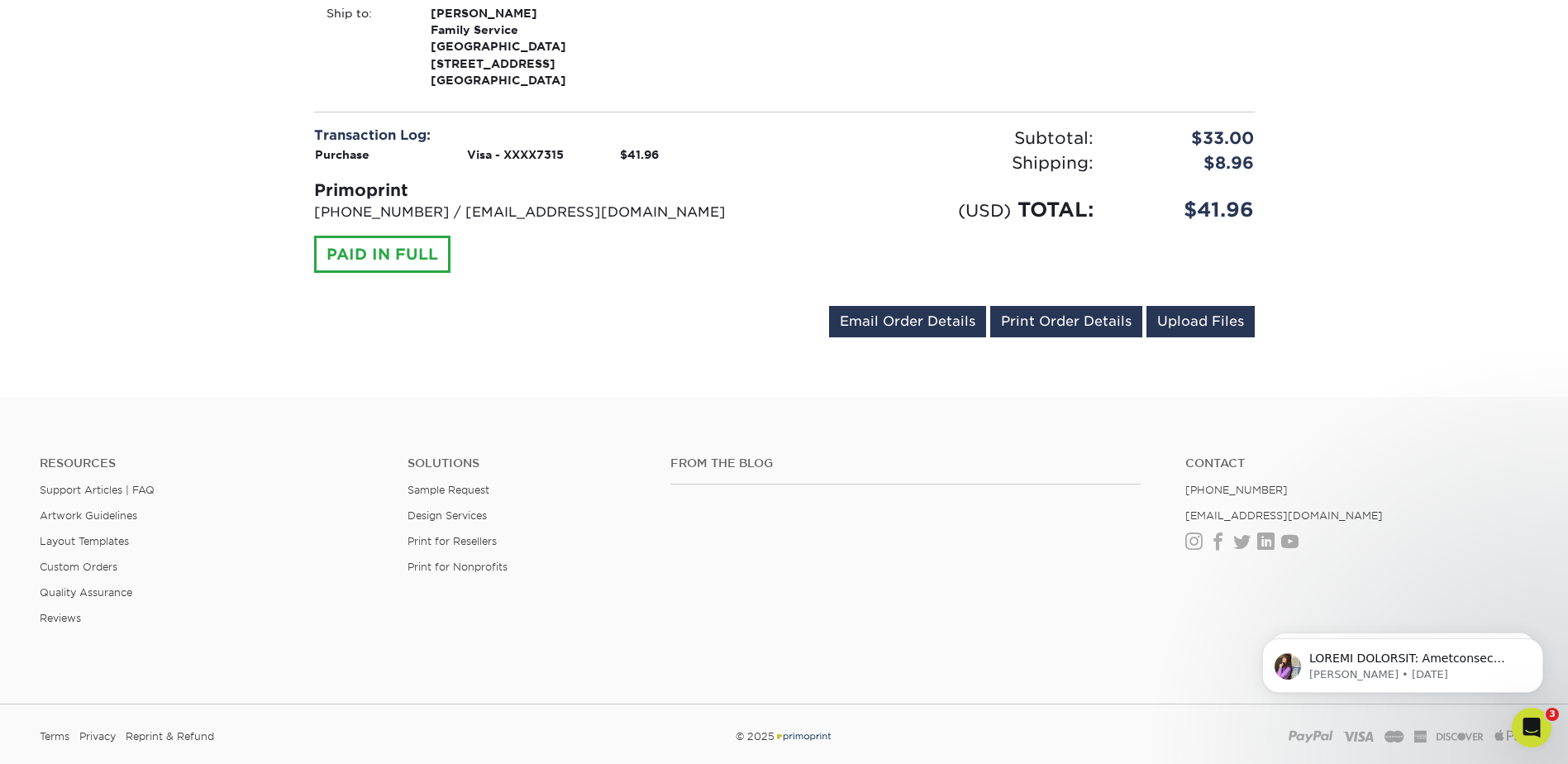
scroll to position [710, 0]
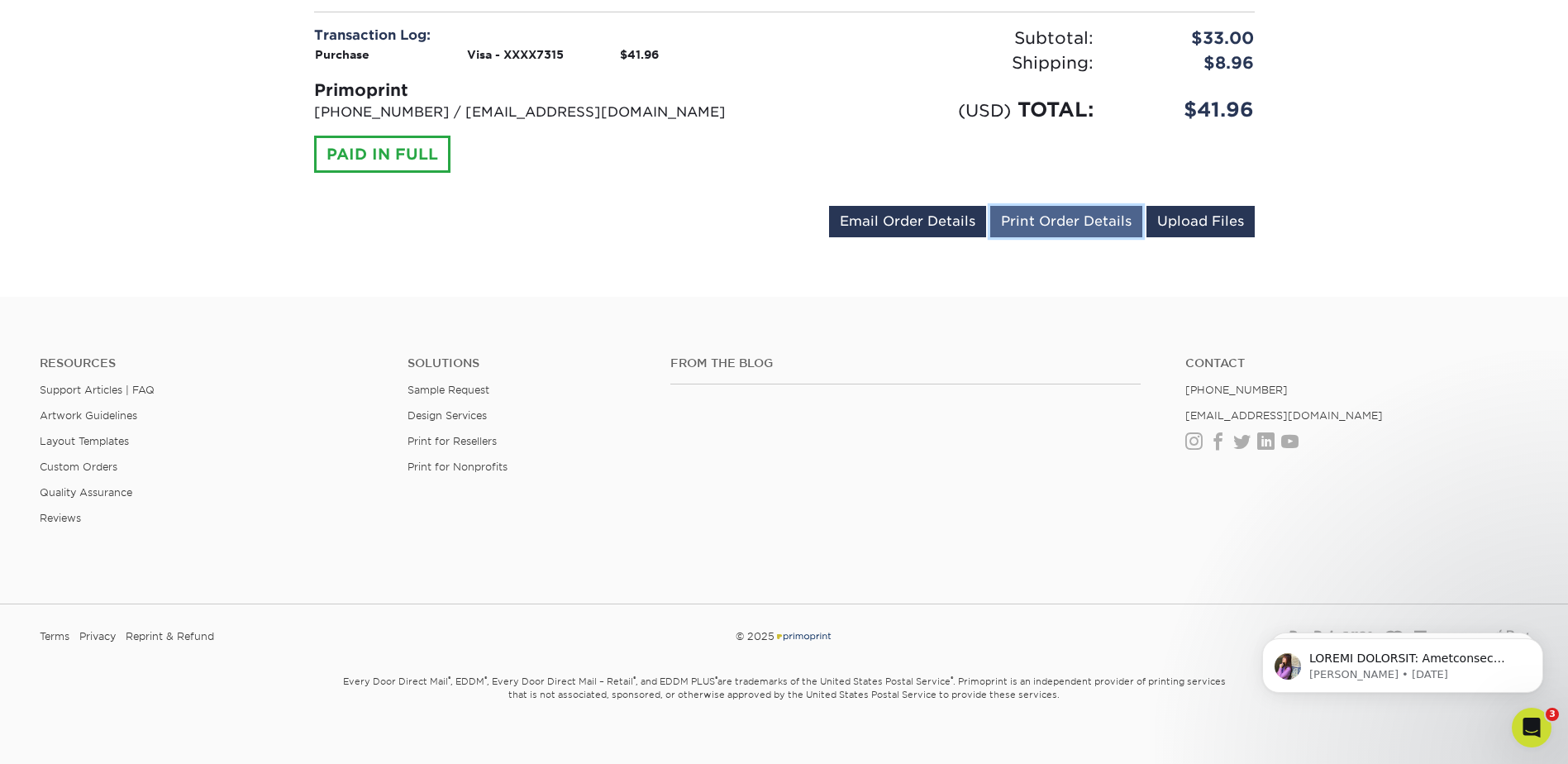
click at [1108, 209] on link "Print Order Details" at bounding box center [1066, 222] width 152 height 31
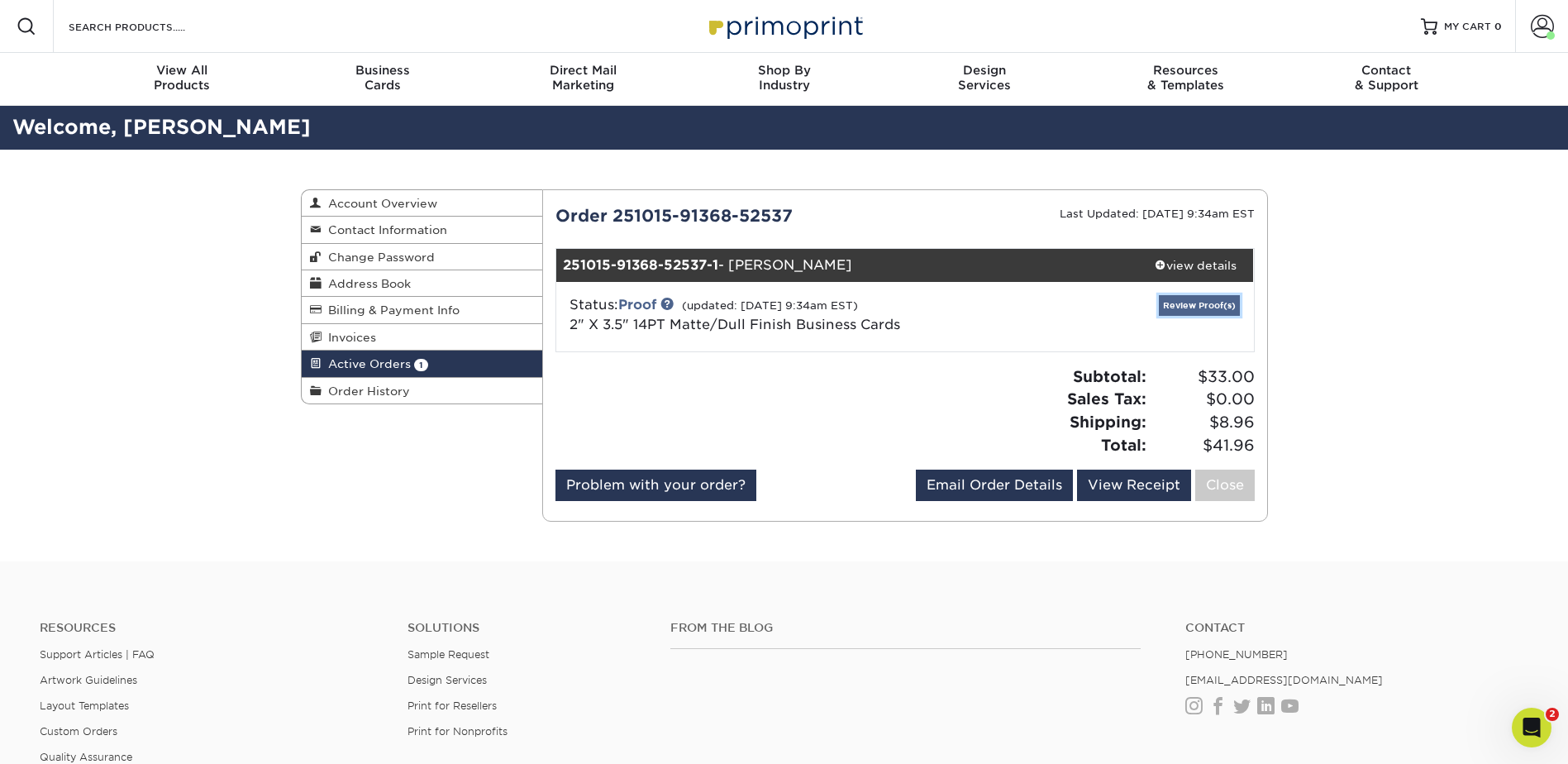
click at [1192, 305] on link "Review Proof(s)" at bounding box center [1199, 305] width 81 height 20
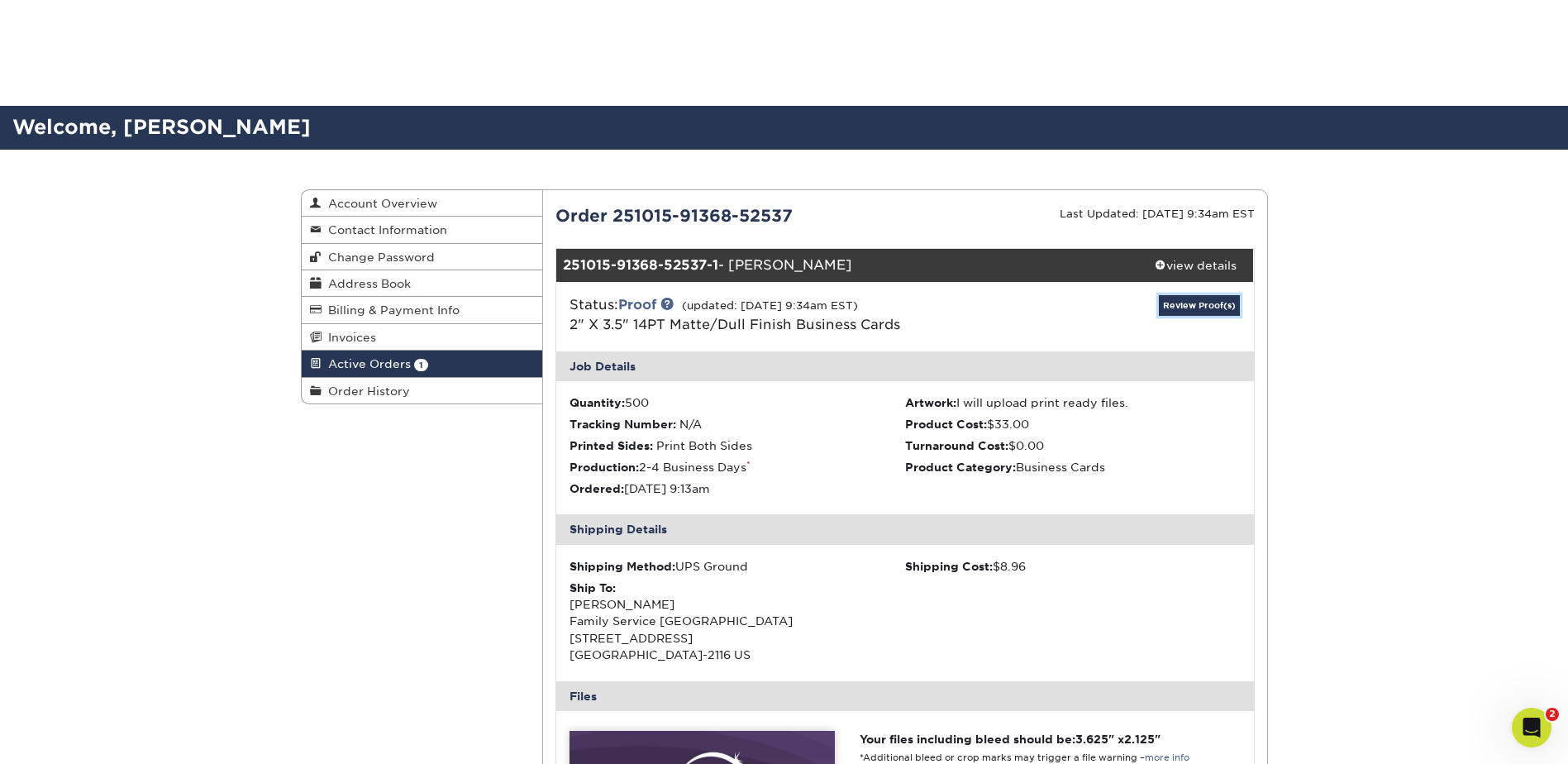
scroll to position [331, 0]
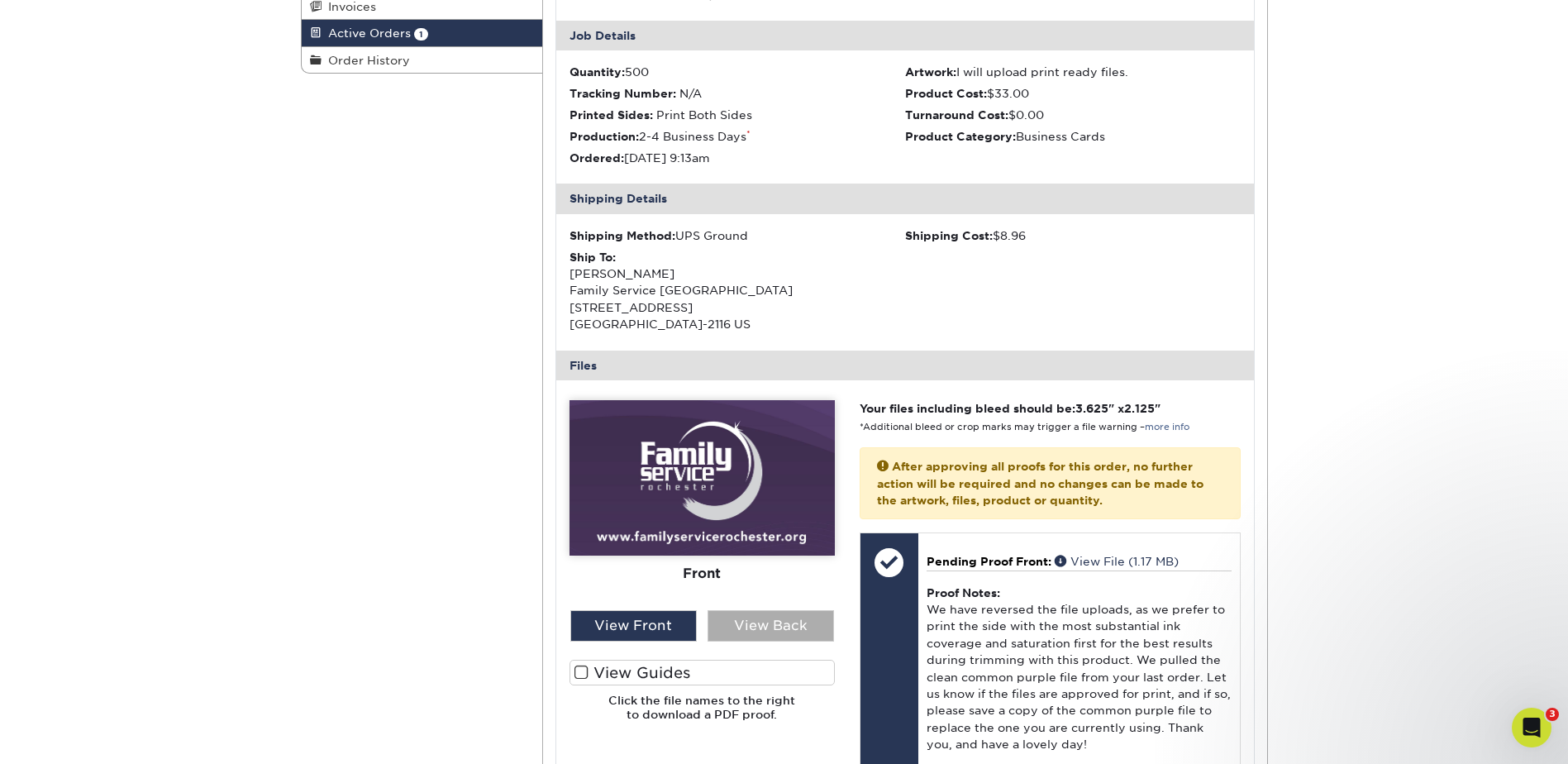
click at [741, 622] on div "View Back" at bounding box center [770, 626] width 127 height 31
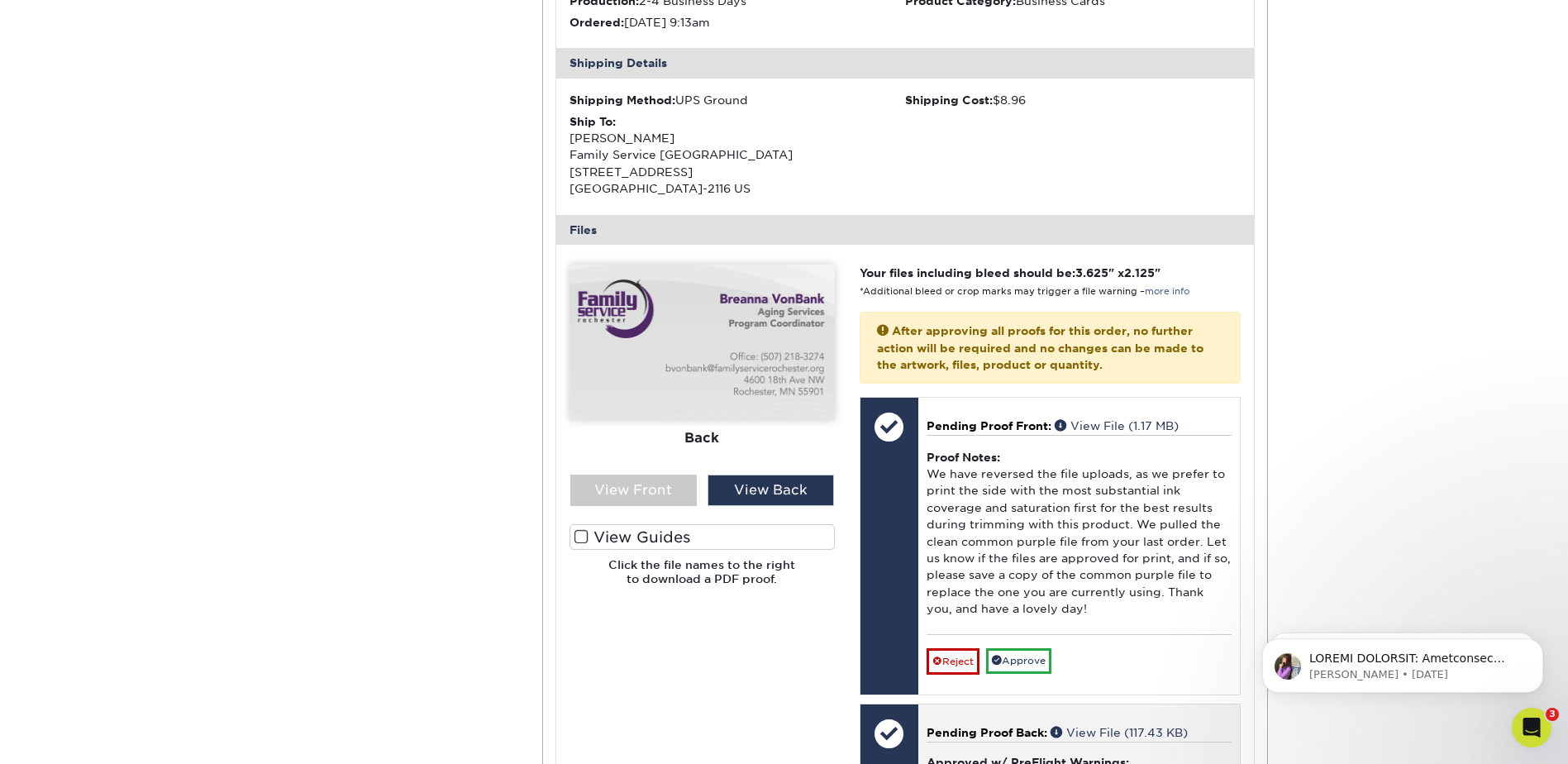
scroll to position [744, 0]
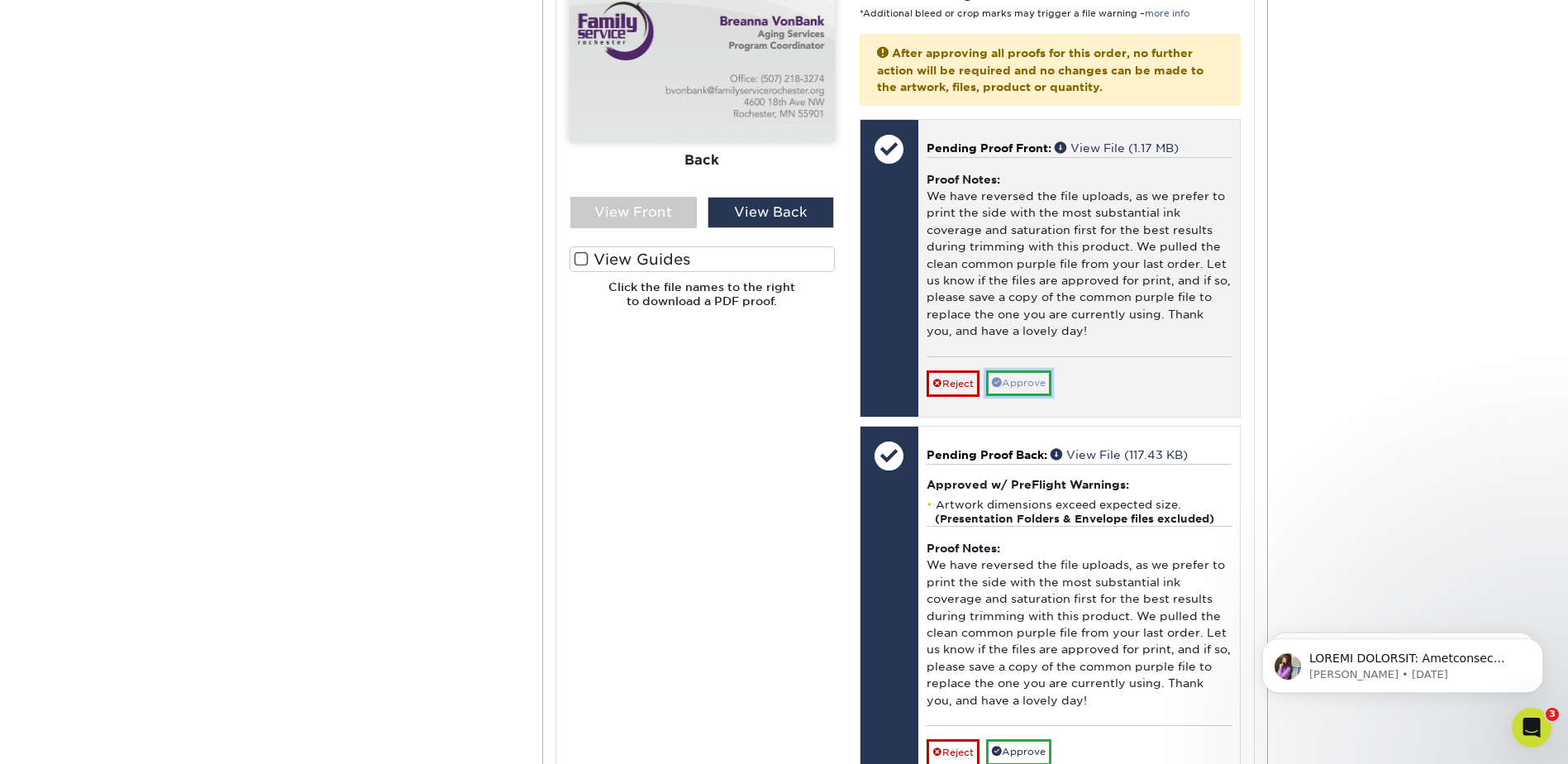
click at [1034, 385] on link "Approve" at bounding box center [1018, 383] width 66 height 26
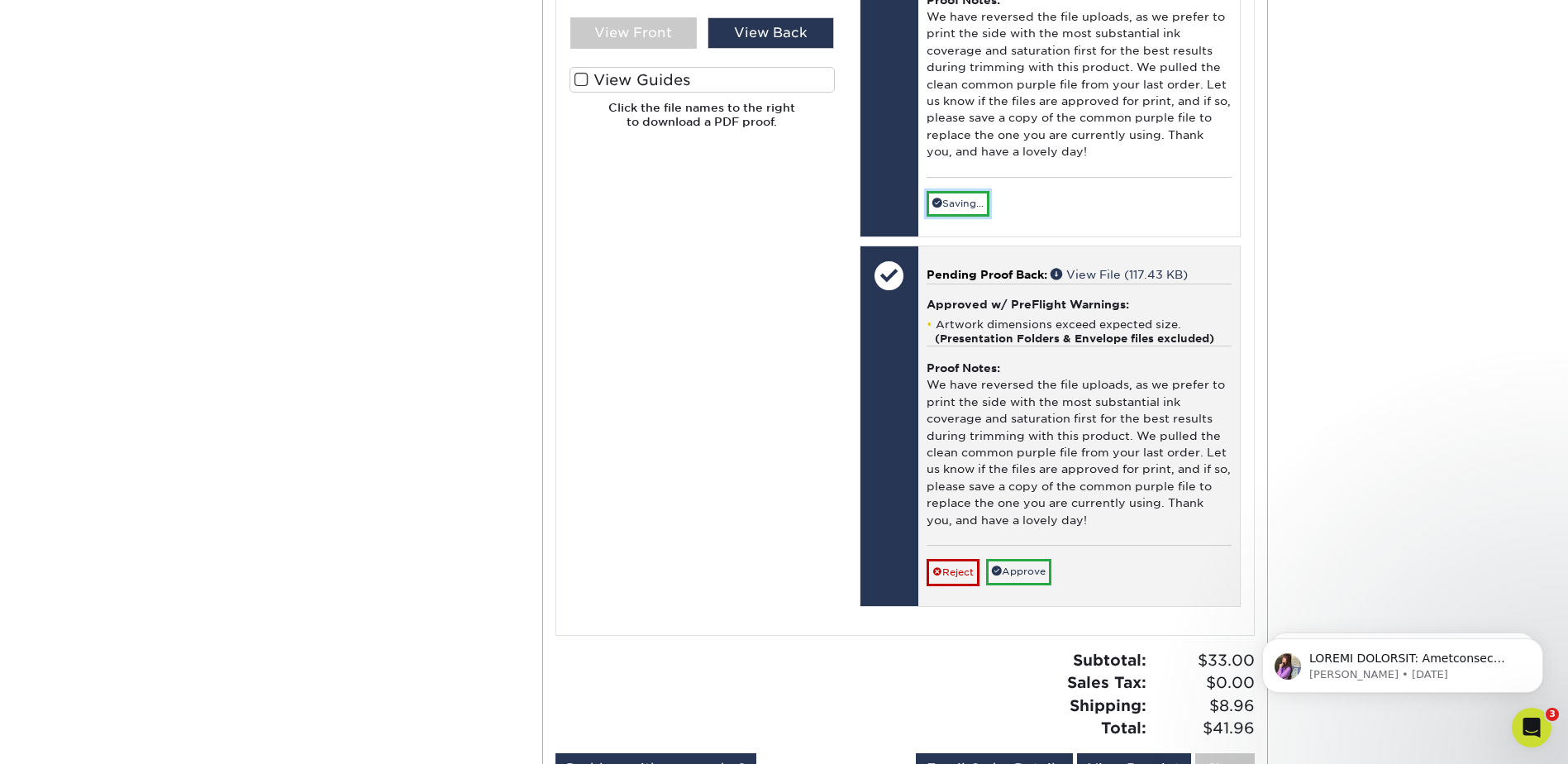
scroll to position [992, 0]
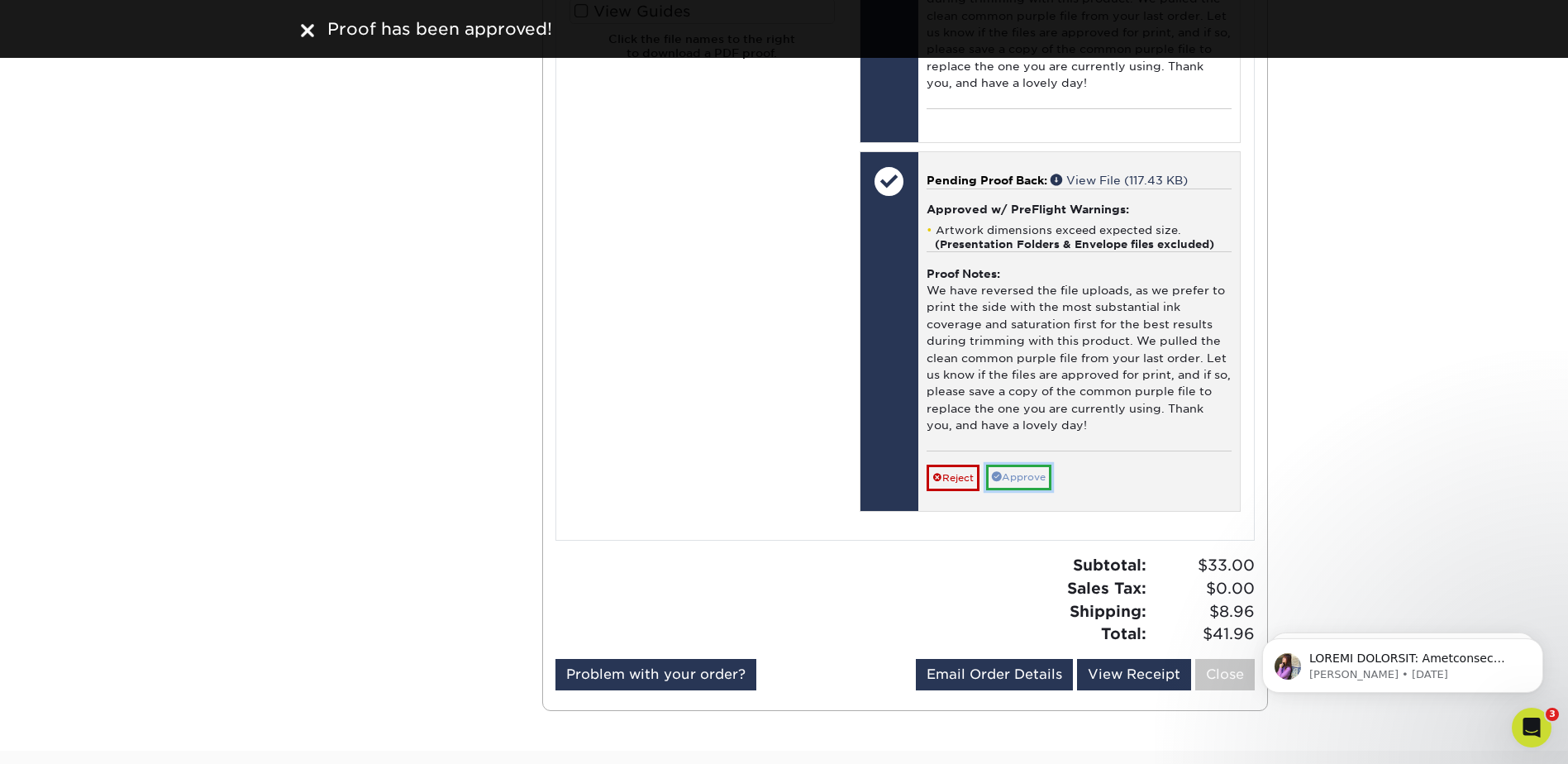
click at [1022, 473] on link "Approve" at bounding box center [1018, 477] width 66 height 26
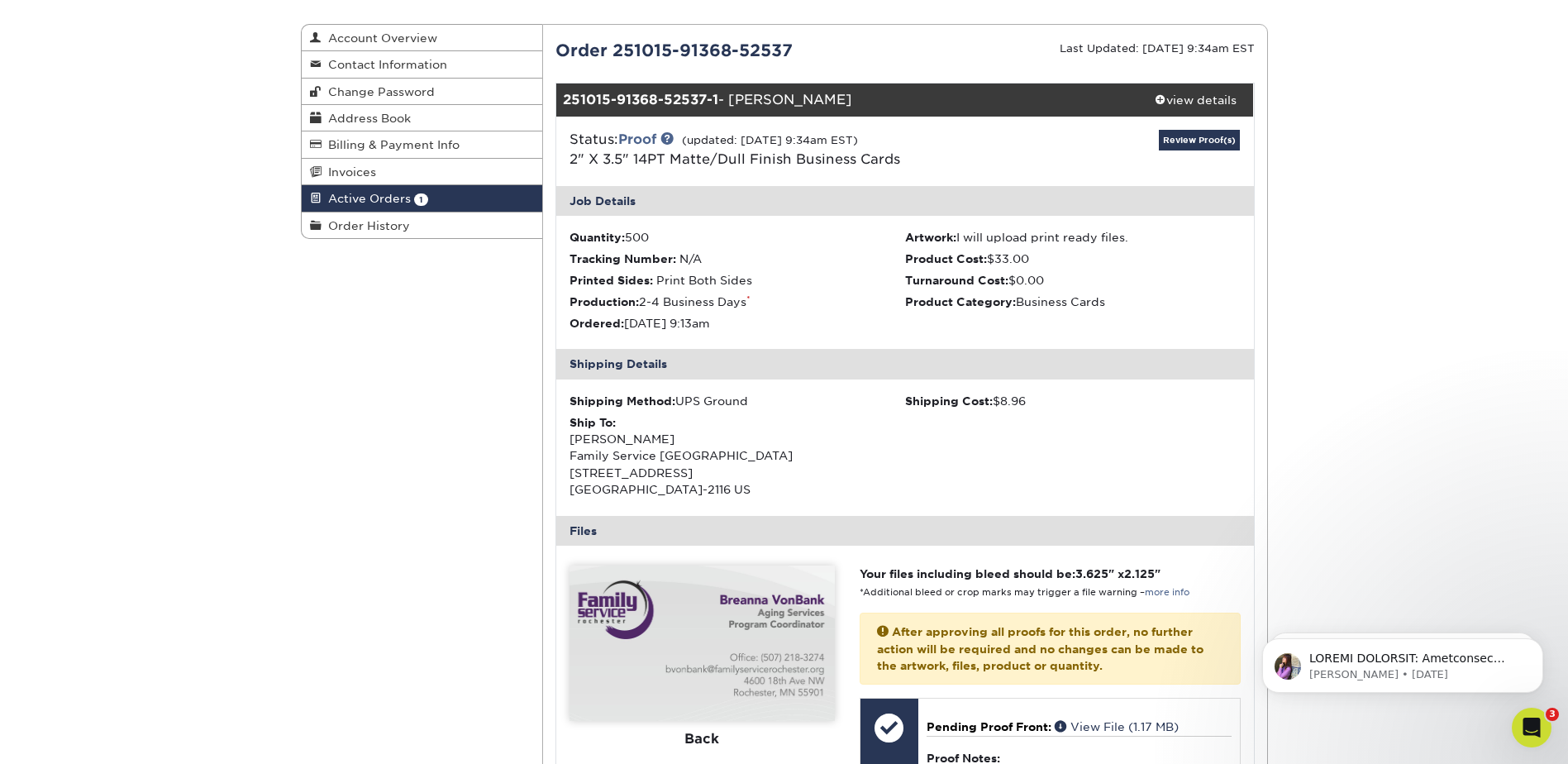
scroll to position [0, 0]
